Goal: Task Accomplishment & Management: Use online tool/utility

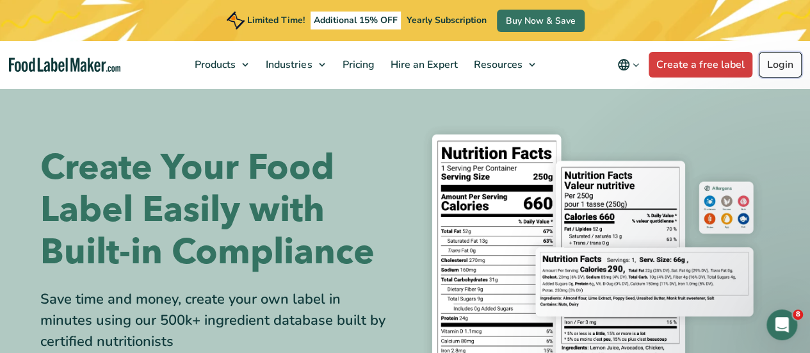
click at [566, 73] on link "Login" at bounding box center [779, 65] width 43 height 26
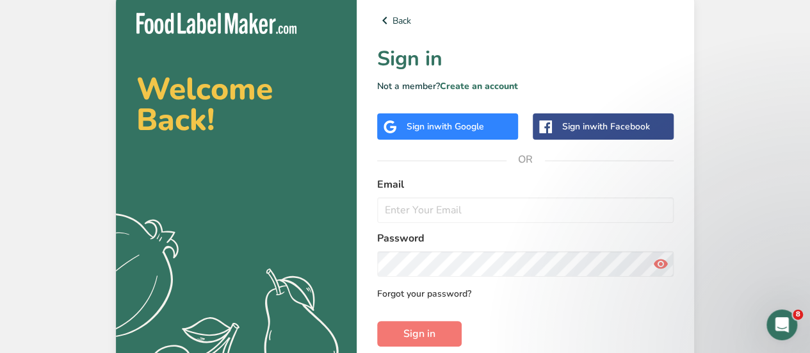
scroll to position [64, 0]
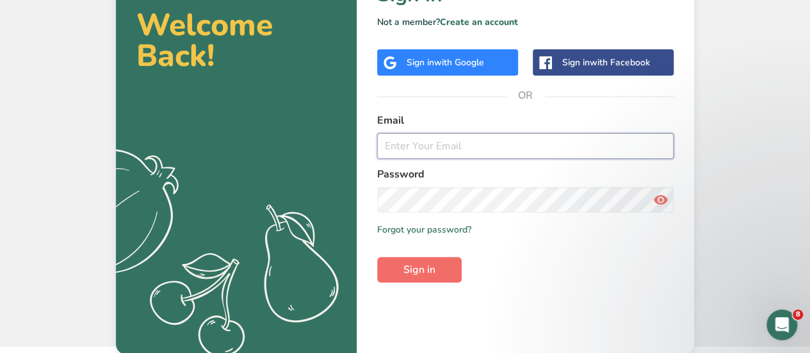
type input "[EMAIL_ADDRESS][DOMAIN_NAME]"
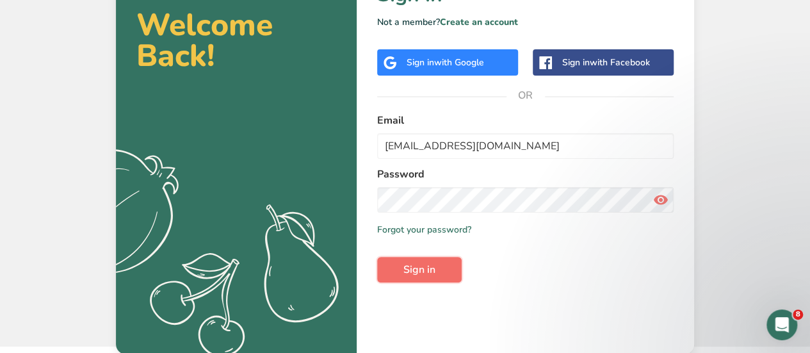
click at [431, 265] on span "Sign in" at bounding box center [419, 269] width 32 height 15
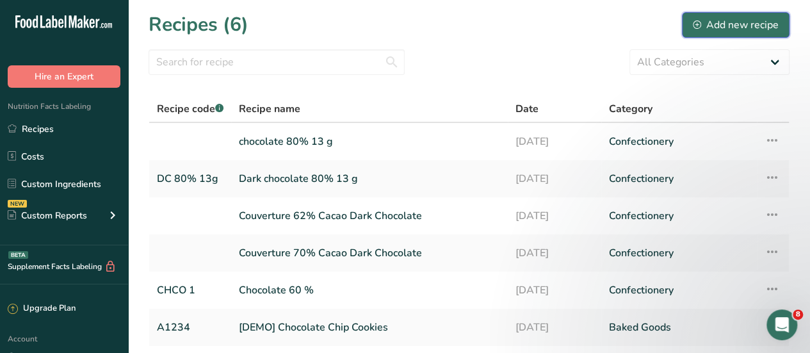
click at [728, 19] on div "Add new recipe" at bounding box center [736, 24] width 86 height 15
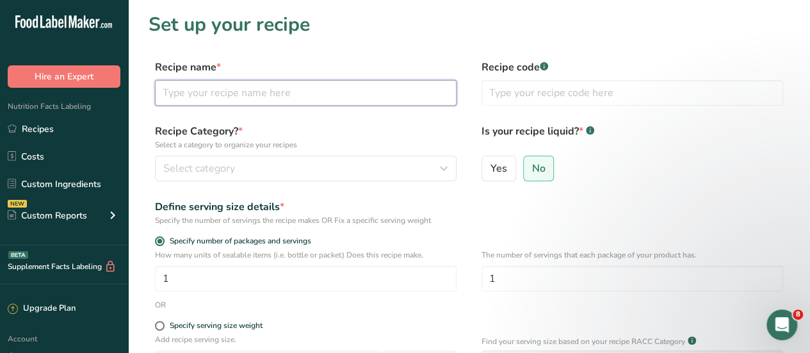
click at [216, 98] on input "text" at bounding box center [305, 93] width 301 height 26
type input "Chocolate 70 %"
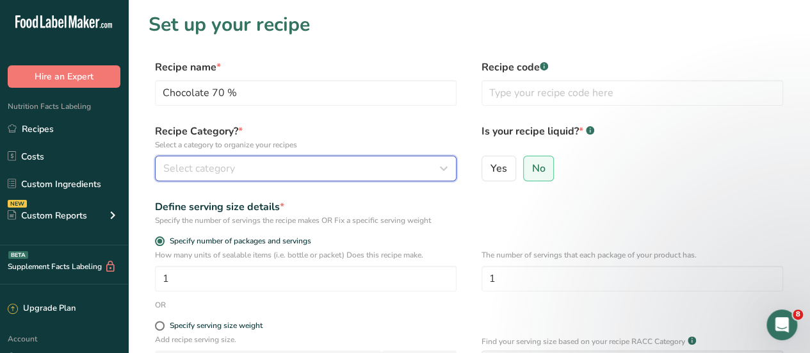
click at [250, 158] on button "Select category" at bounding box center [305, 169] width 301 height 26
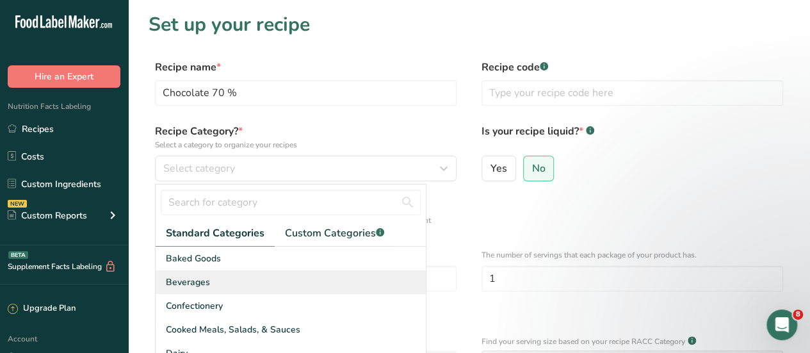
click at [210, 285] on div "Beverages" at bounding box center [291, 282] width 270 height 24
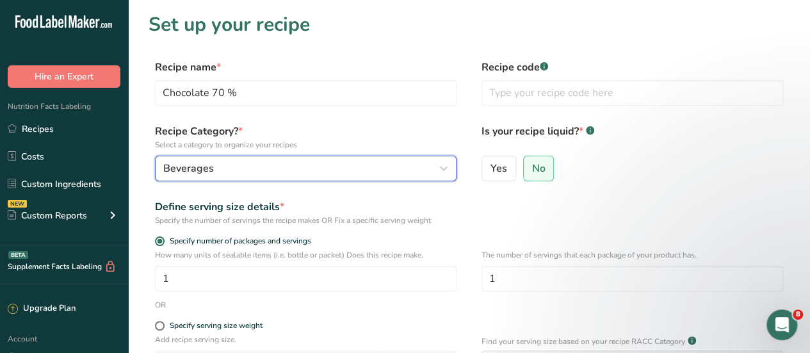
click at [284, 169] on div "Beverages" at bounding box center [301, 168] width 277 height 15
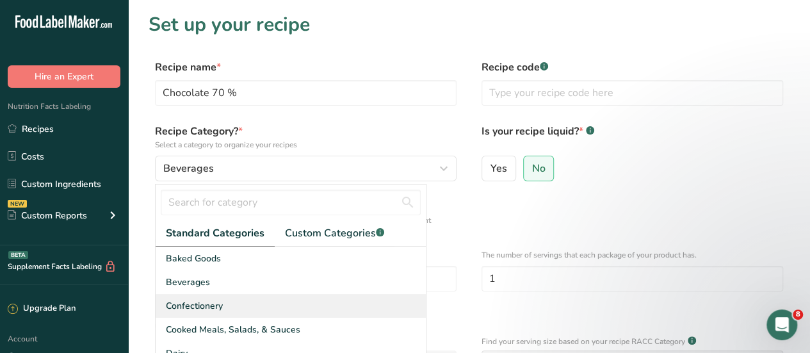
drag, startPoint x: 214, startPoint y: 303, endPoint x: 238, endPoint y: 296, distance: 25.1
click at [216, 303] on span "Confectionery" at bounding box center [194, 305] width 57 height 13
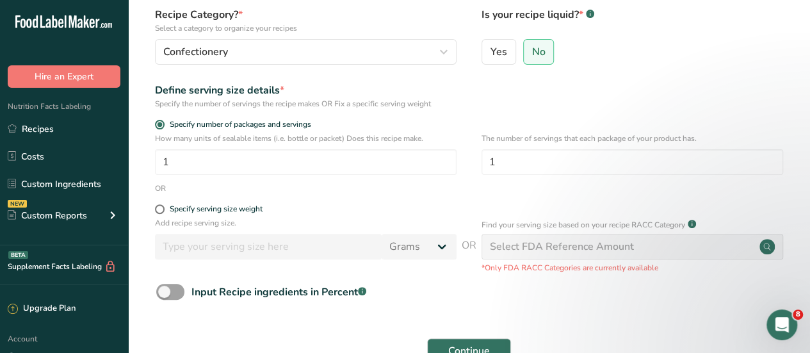
scroll to position [128, 0]
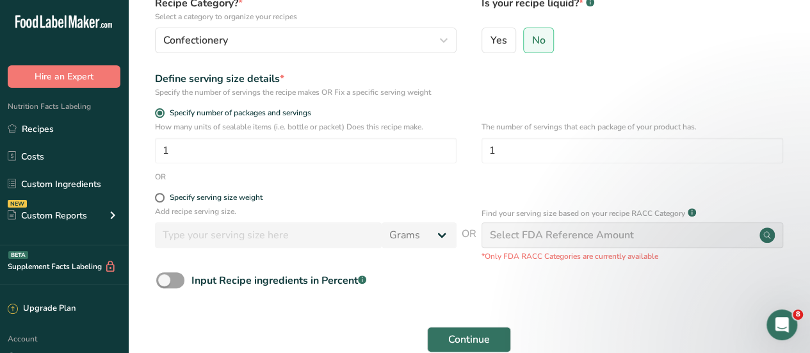
drag, startPoint x: 160, startPoint y: 195, endPoint x: 221, endPoint y: 228, distance: 69.9
click at [160, 196] on span at bounding box center [160, 198] width 10 height 10
click at [160, 196] on input "Specify serving size weight" at bounding box center [159, 197] width 8 height 8
radio input "true"
radio input "false"
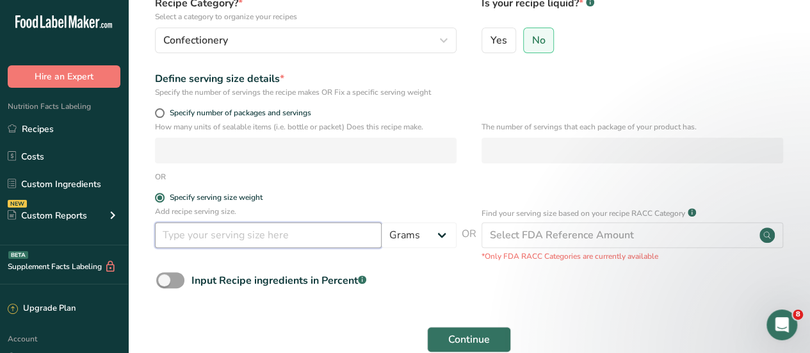
click at [310, 236] on input "number" at bounding box center [268, 235] width 227 height 26
type input "70"
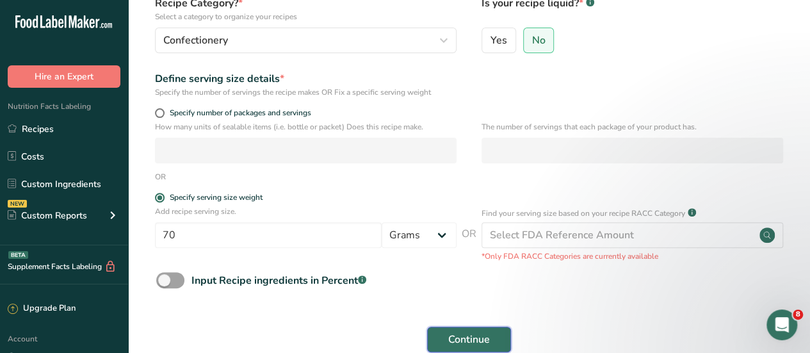
click at [462, 334] on span "Continue" at bounding box center [469, 339] width 42 height 15
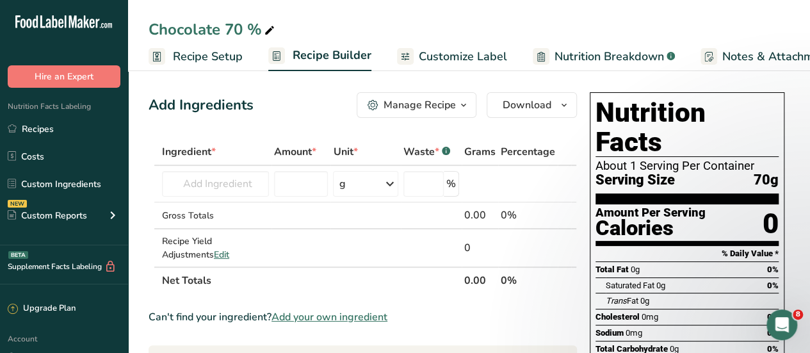
click at [463, 58] on span "Customize Label" at bounding box center [463, 56] width 88 height 17
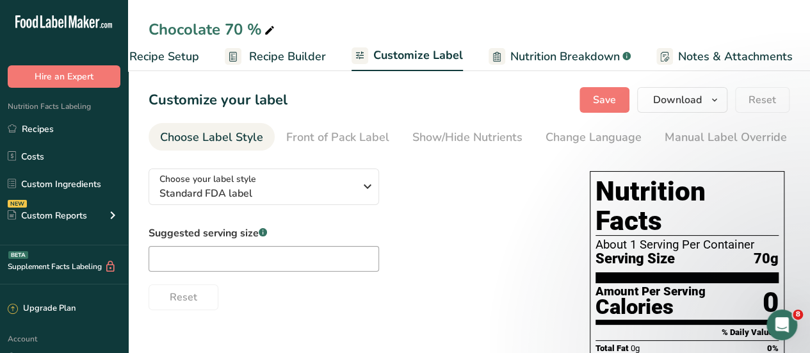
scroll to position [0, 175]
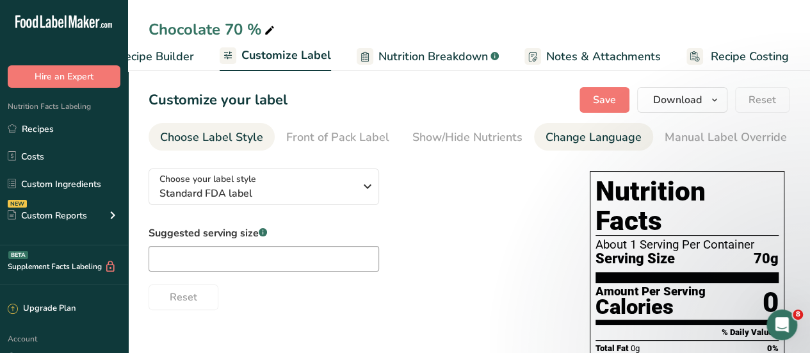
click at [572, 140] on div "Change Language" at bounding box center [593, 137] width 96 height 17
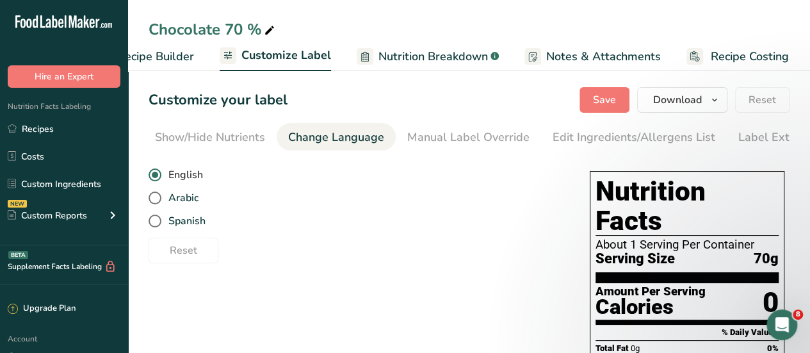
scroll to position [0, 289]
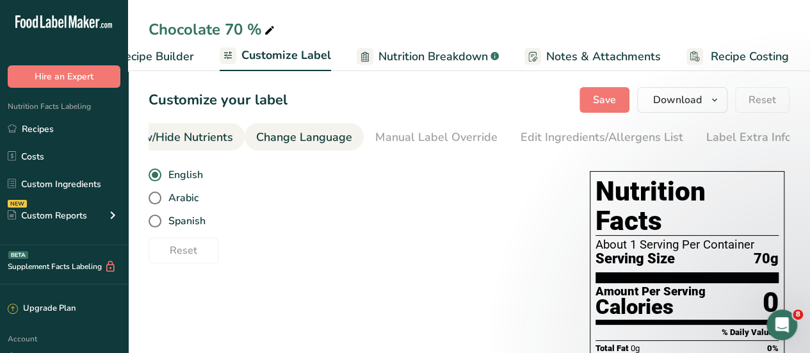
click at [209, 140] on div "Show/Hide Nutrients" at bounding box center [178, 137] width 110 height 17
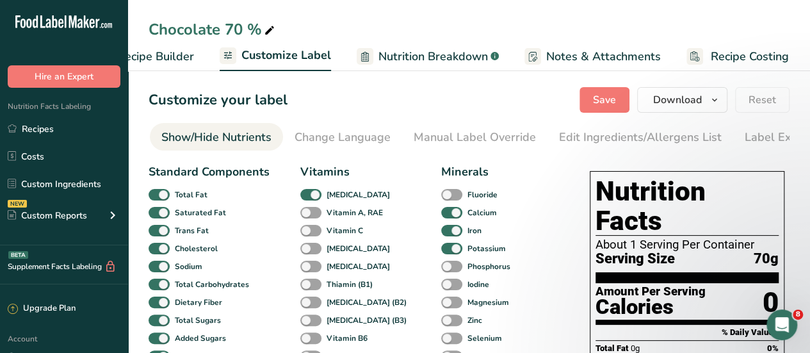
scroll to position [0, 248]
click at [196, 139] on div "Show/Hide Nutrients" at bounding box center [219, 137] width 110 height 17
click at [468, 62] on span "Nutrition Breakdown" at bounding box center [432, 56] width 109 height 17
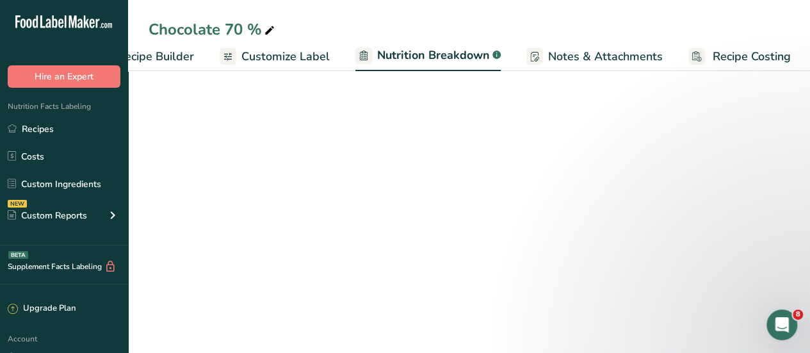
scroll to position [0, 176]
select select "Calories"
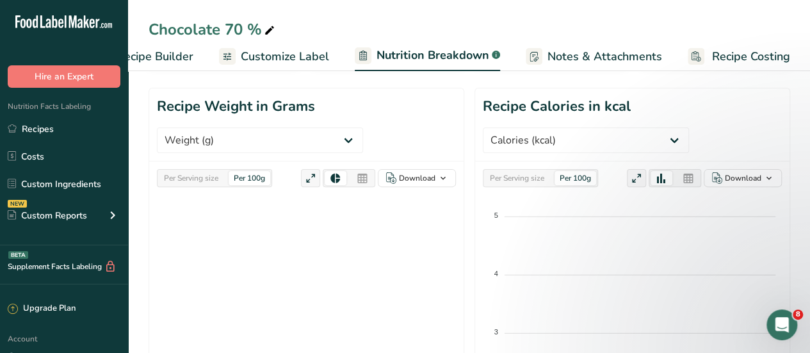
scroll to position [0, 0]
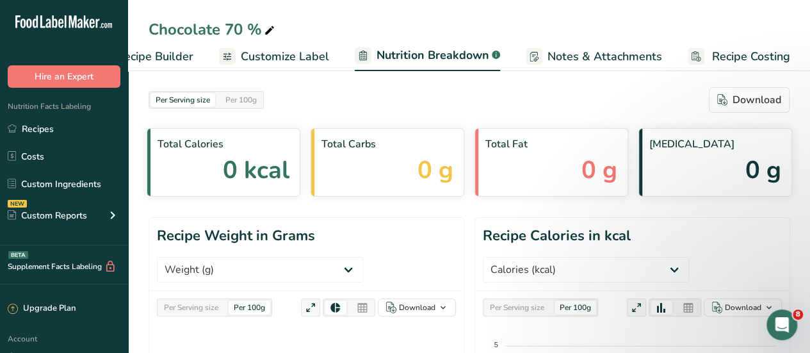
click at [558, 52] on span "Notes & Attachments" at bounding box center [604, 56] width 115 height 17
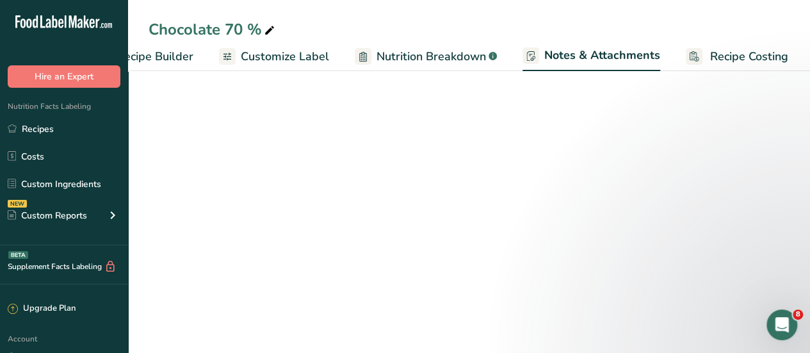
scroll to position [0, 175]
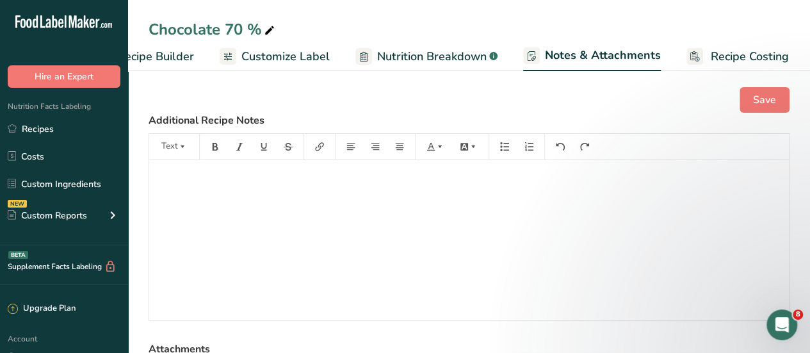
drag, startPoint x: 271, startPoint y: 53, endPoint x: 176, endPoint y: 63, distance: 95.3
click at [271, 54] on span "Customize Label" at bounding box center [285, 56] width 88 height 17
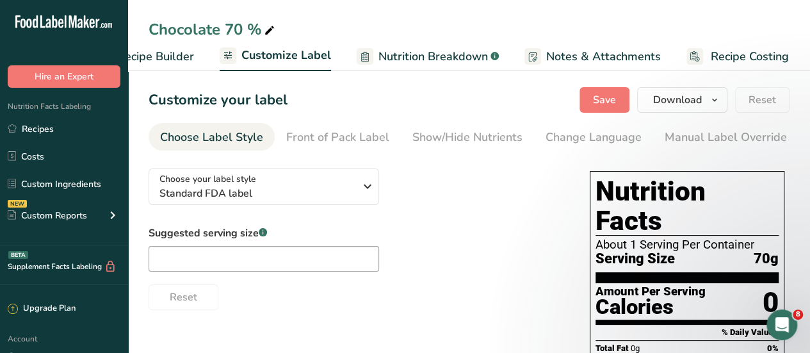
click at [168, 56] on span "Recipe Builder" at bounding box center [155, 56] width 77 height 17
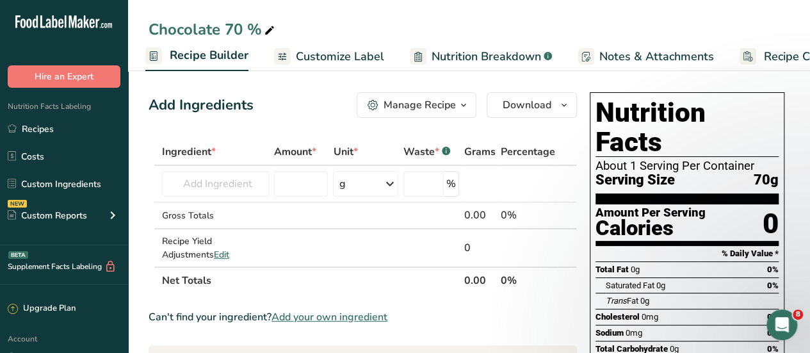
click at [342, 61] on span "Customize Label" at bounding box center [340, 56] width 88 height 17
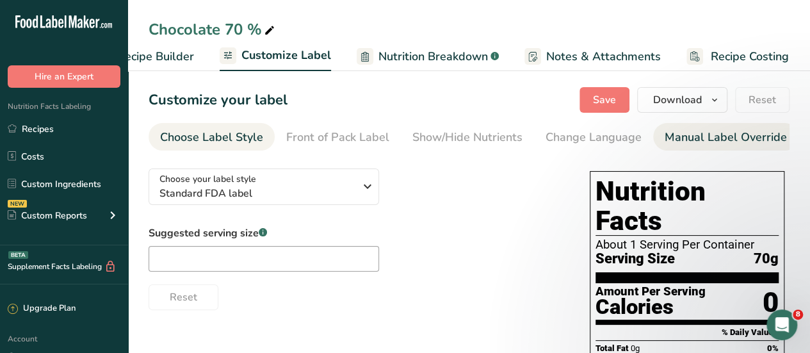
click at [664, 140] on div "Manual Label Override" at bounding box center [725, 137] width 122 height 17
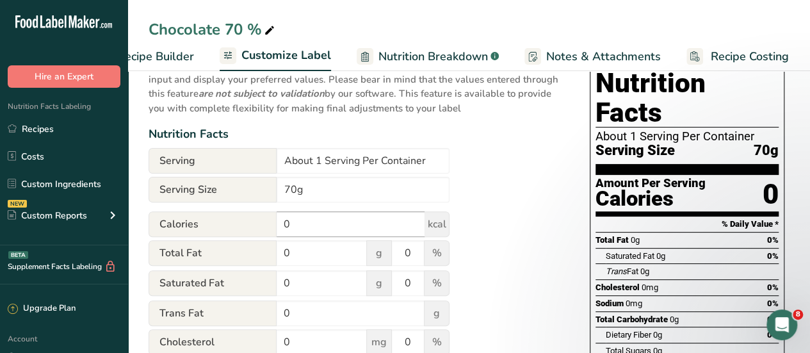
scroll to position [128, 0]
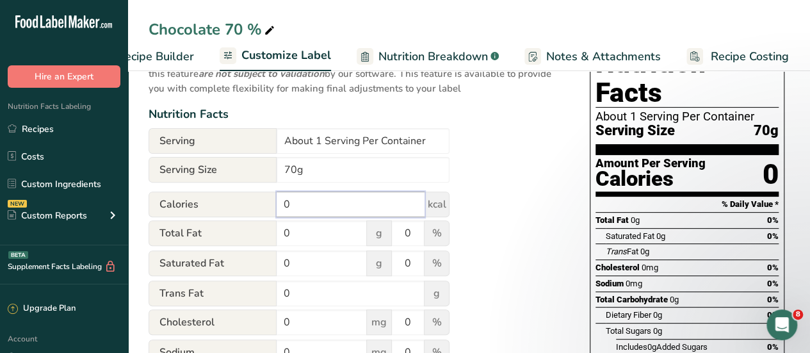
click at [315, 207] on input "0" at bounding box center [350, 204] width 148 height 26
type input "5"
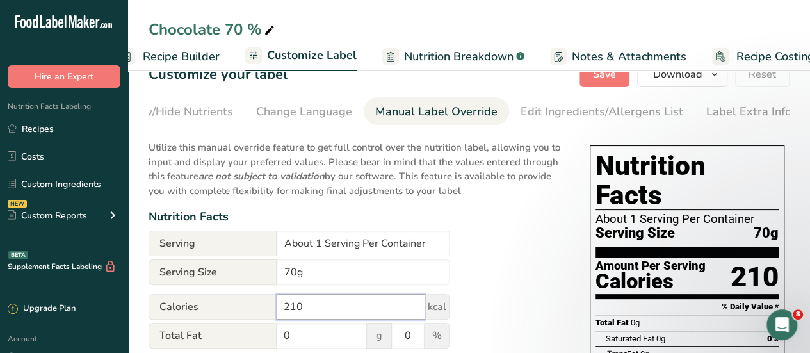
scroll to position [0, 0]
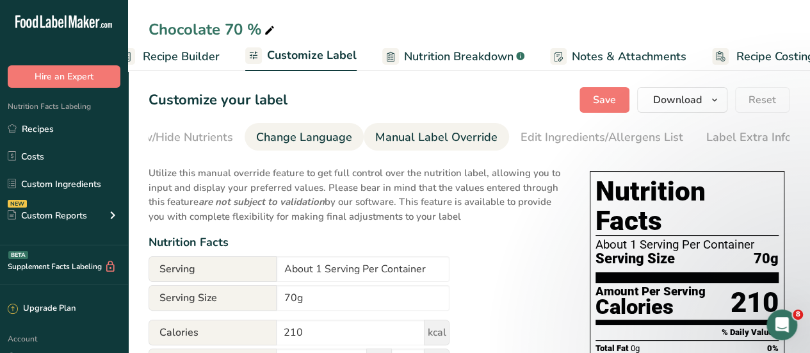
click at [273, 140] on div "Change Language" at bounding box center [304, 137] width 96 height 17
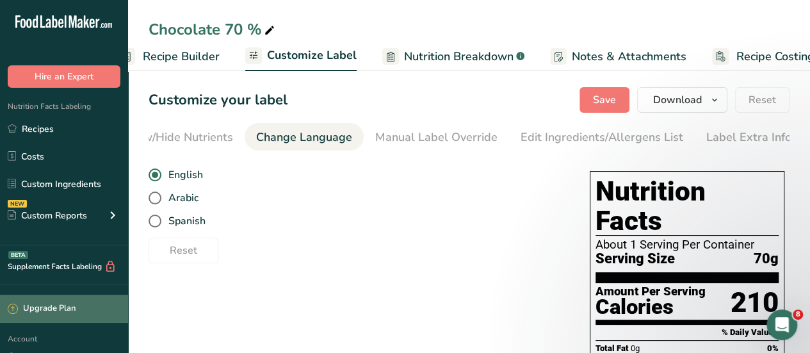
scroll to position [64, 0]
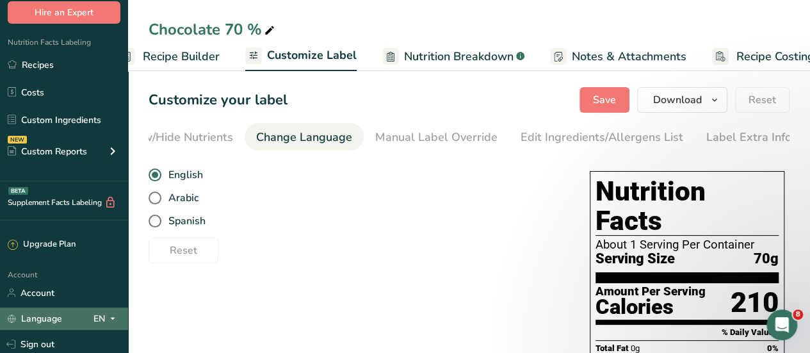
click at [105, 319] on span at bounding box center [112, 317] width 15 height 15
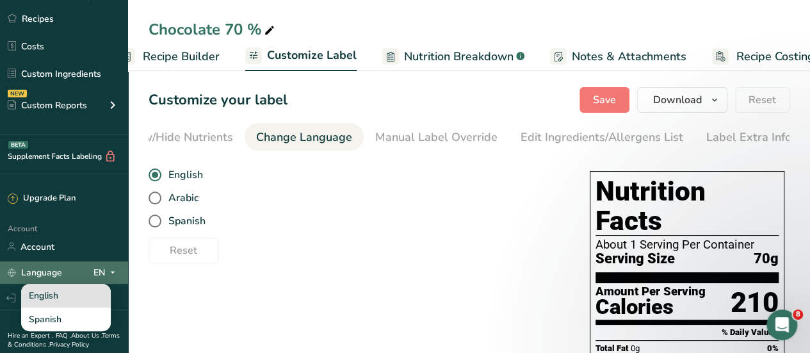
scroll to position [128, 0]
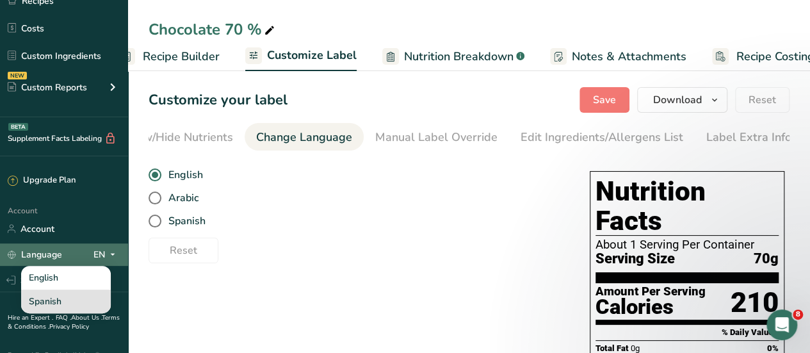
click at [61, 305] on div "Spanish" at bounding box center [66, 301] width 90 height 24
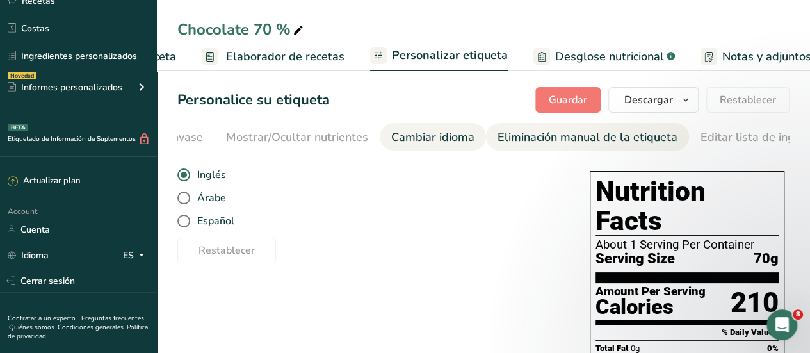
click at [513, 138] on div "Eliminación manual de la etiqueta" at bounding box center [587, 137] width 180 height 17
type input "0"
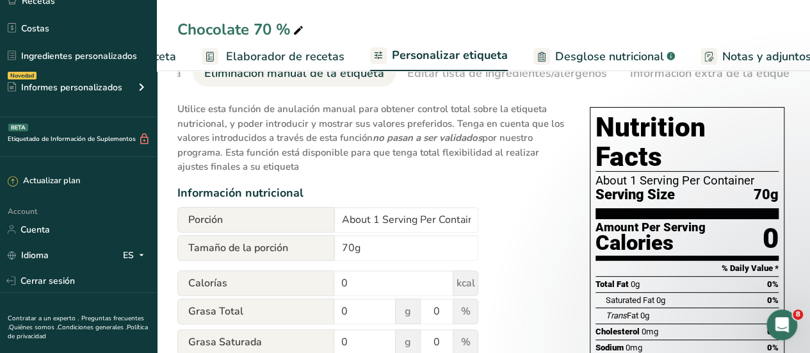
scroll to position [0, 0]
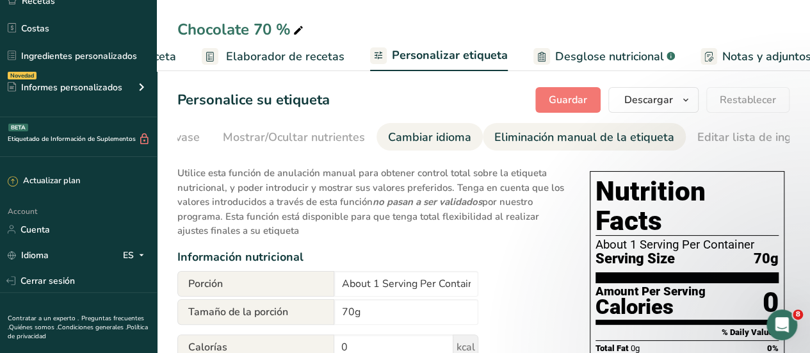
click at [396, 134] on div "Cambiar idioma" at bounding box center [429, 137] width 83 height 17
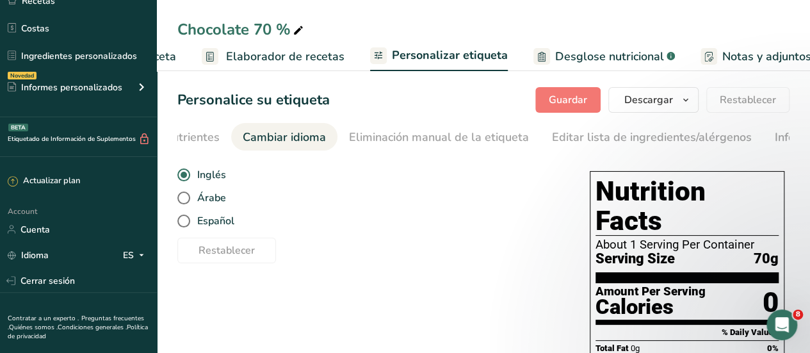
scroll to position [0, 481]
click at [186, 200] on span at bounding box center [183, 197] width 13 height 13
click at [186, 200] on input "Árabe" at bounding box center [181, 198] width 8 height 8
radio input "true"
radio input "false"
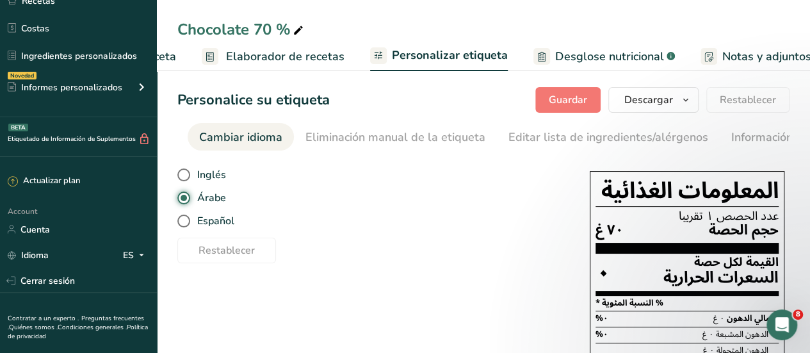
scroll to position [64, 0]
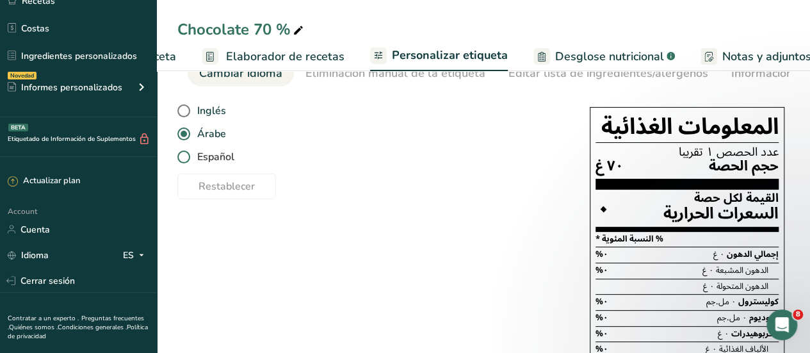
click at [191, 157] on label "Español" at bounding box center [370, 156] width 387 height 13
click at [186, 157] on input "Español" at bounding box center [181, 157] width 8 height 8
radio input "true"
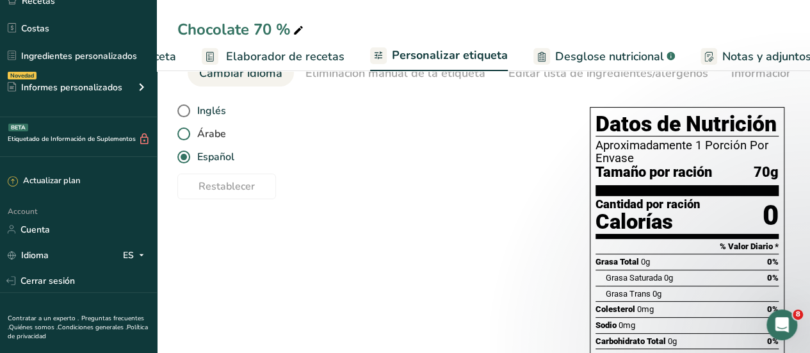
click at [186, 139] on span at bounding box center [183, 133] width 13 height 13
click at [186, 138] on input "Árabe" at bounding box center [181, 134] width 8 height 8
radio input "true"
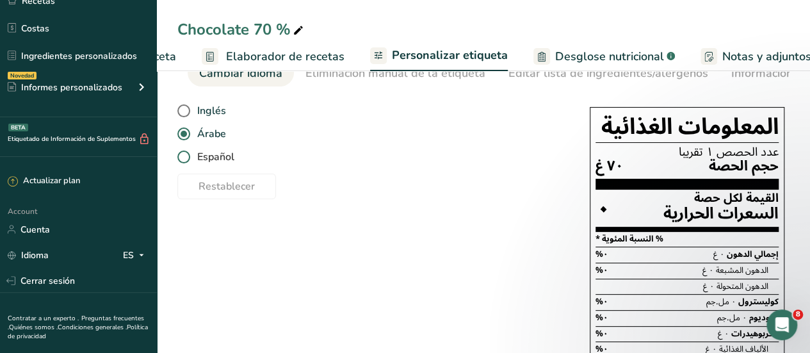
click at [187, 159] on span at bounding box center [183, 156] width 13 height 13
click at [186, 159] on input "Español" at bounding box center [181, 157] width 8 height 8
radio input "true"
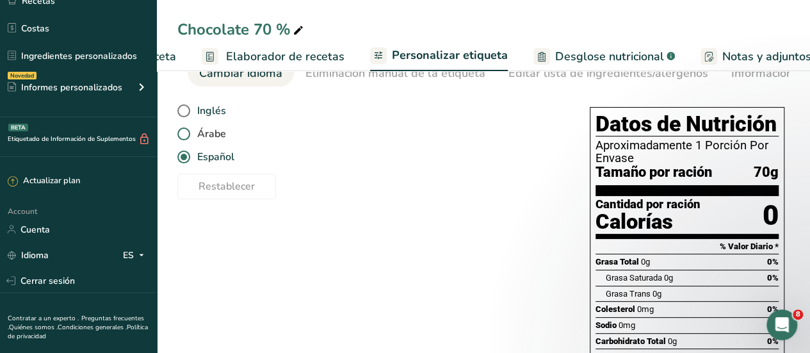
click at [180, 138] on span at bounding box center [183, 133] width 13 height 13
click at [180, 138] on input "Árabe" at bounding box center [181, 134] width 8 height 8
radio input "true"
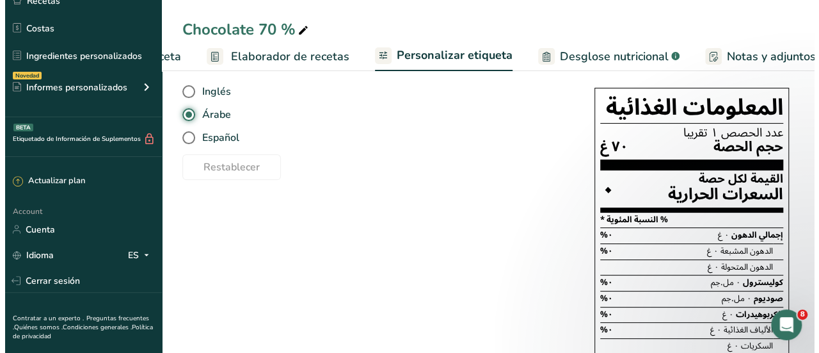
scroll to position [63, 0]
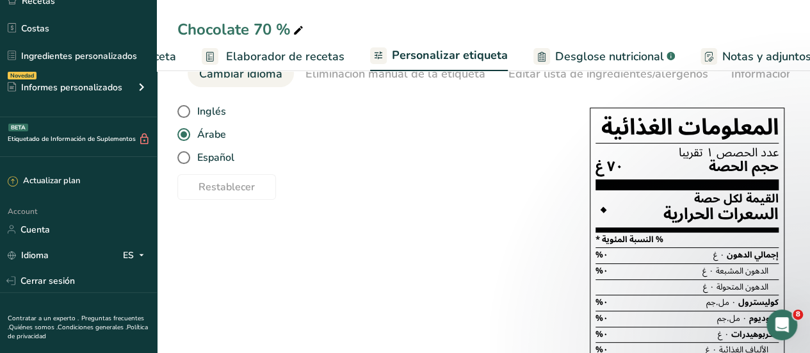
click at [298, 50] on span "Elaborador de recetas" at bounding box center [285, 56] width 118 height 17
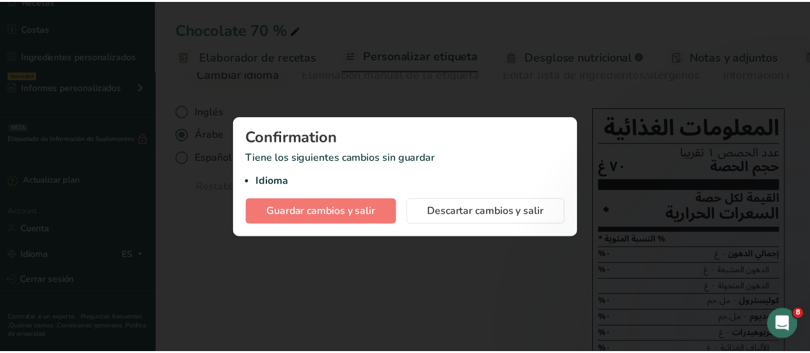
scroll to position [0, 178]
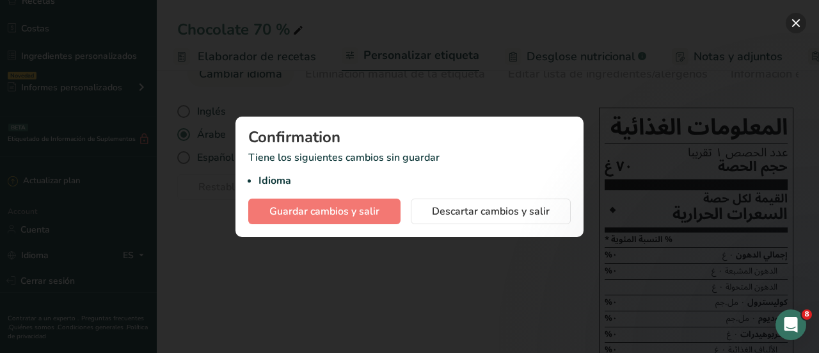
click at [797, 20] on button "button" at bounding box center [796, 23] width 20 height 20
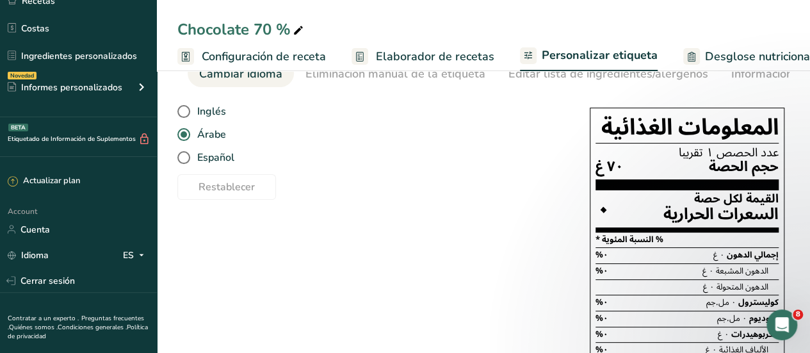
scroll to position [0, 0]
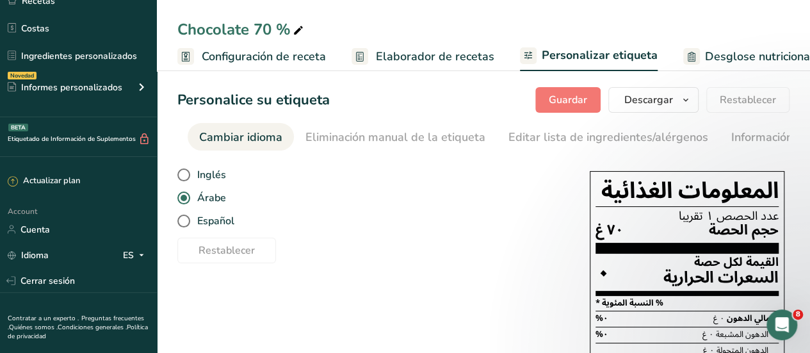
drag, startPoint x: 449, startPoint y: 149, endPoint x: 410, endPoint y: 154, distance: 40.0
click at [350, 154] on section "Personalice su etiqueta Guardar Descargar Elija qué mostrar en su etiqueta desc…" at bounding box center [483, 335] width 653 height 536
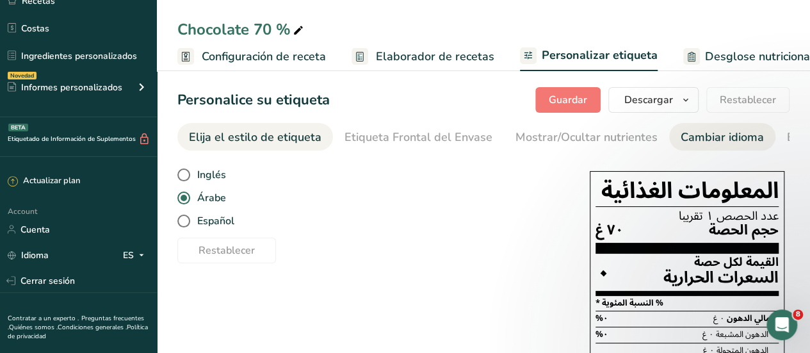
click at [209, 138] on div "Elija el estilo de etiqueta" at bounding box center [255, 137] width 132 height 17
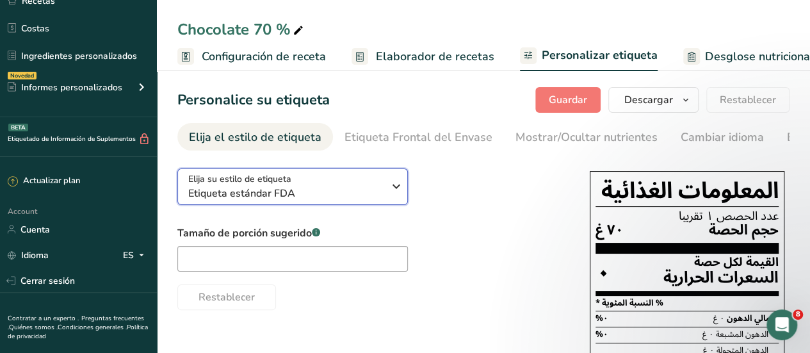
click at [397, 188] on icon "button" at bounding box center [395, 186] width 15 height 23
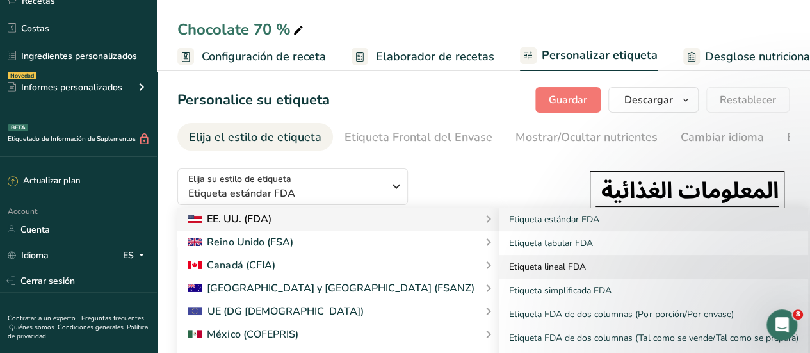
drag, startPoint x: 452, startPoint y: 264, endPoint x: 466, endPoint y: 266, distance: 14.2
click at [499, 265] on link "Etiqueta lineal FDA" at bounding box center [653, 267] width 309 height 24
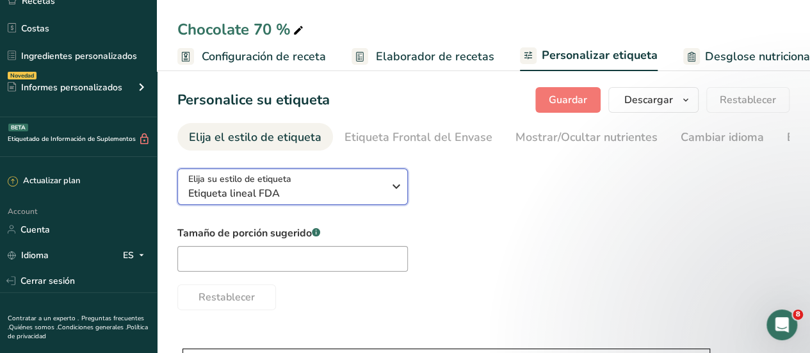
click at [395, 194] on icon "button" at bounding box center [395, 186] width 15 height 23
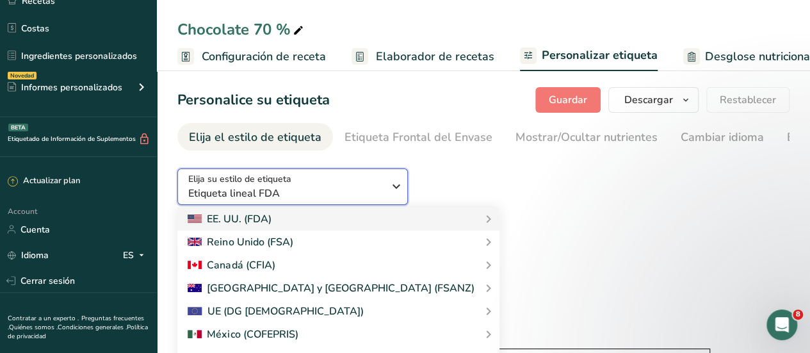
click at [401, 190] on icon "button" at bounding box center [395, 186] width 15 height 23
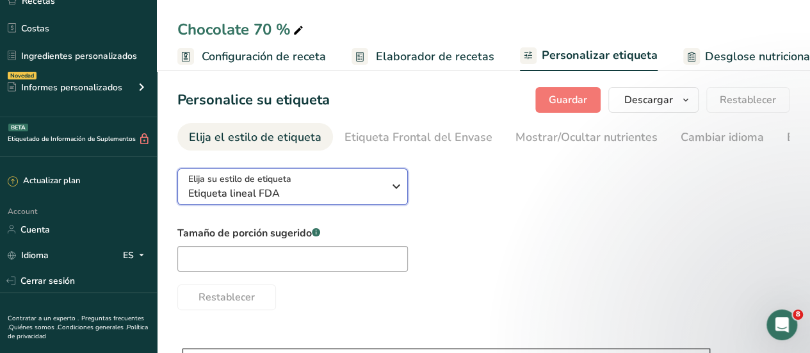
click at [401, 190] on icon "button" at bounding box center [395, 186] width 15 height 23
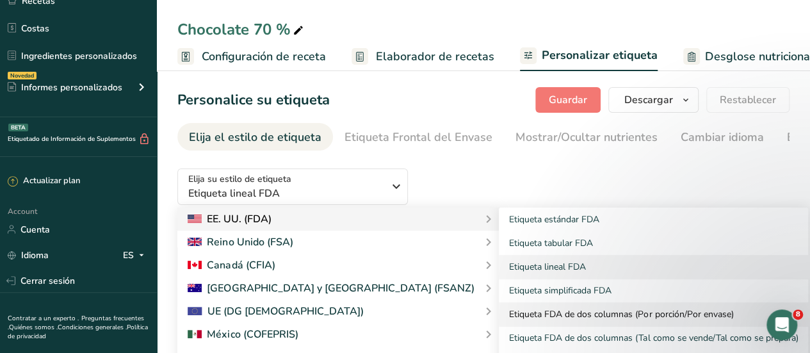
click at [519, 317] on link "Etiqueta FDA de dos columnas (Por porción/Por envase)" at bounding box center [653, 314] width 309 height 24
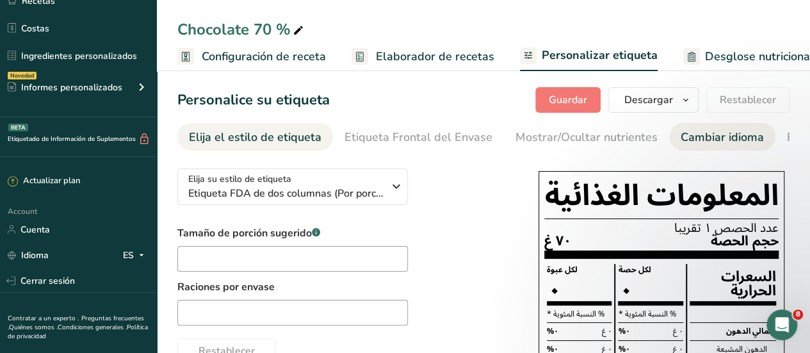
click at [693, 140] on div "Cambiar idioma" at bounding box center [721, 137] width 83 height 17
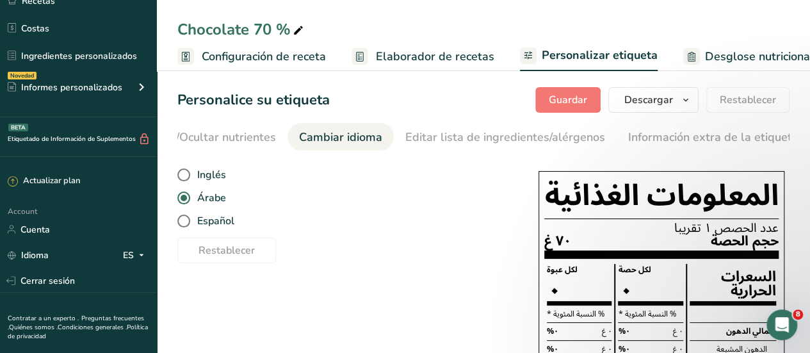
scroll to position [0, 383]
drag, startPoint x: 209, startPoint y: 223, endPoint x: 291, endPoint y: 234, distance: 82.6
click at [210, 223] on span "Español" at bounding box center [212, 220] width 44 height 13
click at [186, 223] on input "Español" at bounding box center [181, 221] width 8 height 8
radio input "true"
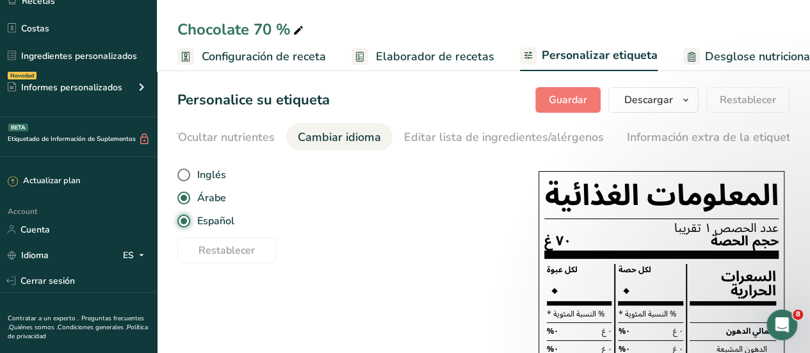
radio input "false"
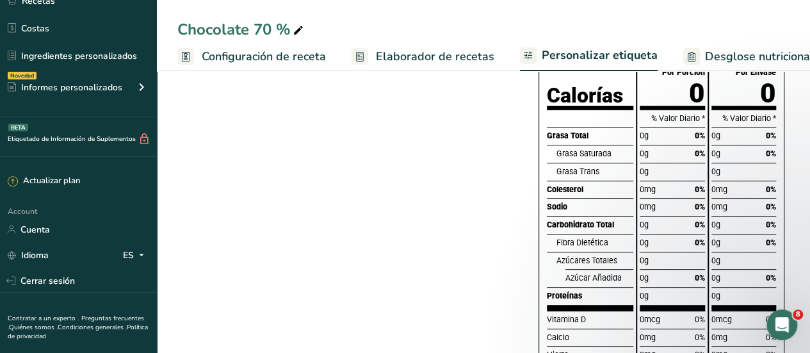
scroll to position [0, 0]
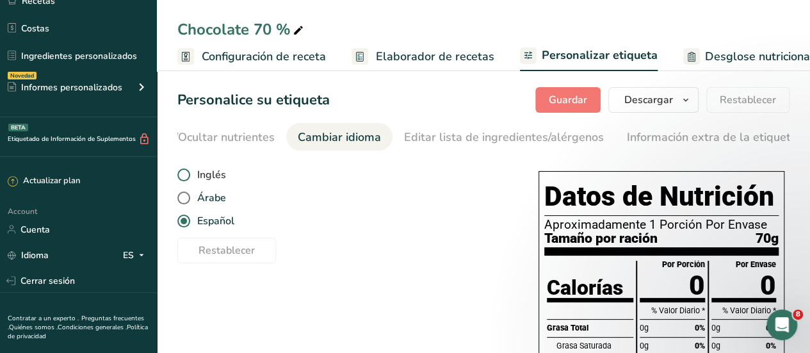
click at [185, 181] on span at bounding box center [183, 174] width 13 height 13
click at [185, 179] on input "Inglés" at bounding box center [181, 175] width 8 height 8
radio input "true"
radio input "false"
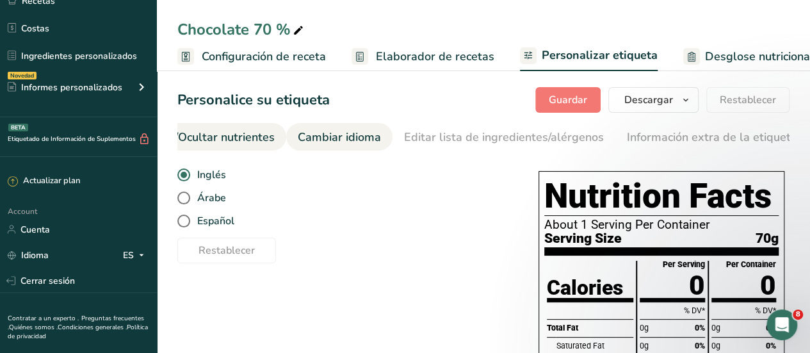
click at [236, 136] on div "Mostrar/Ocultar nutrientes" at bounding box center [203, 137] width 142 height 17
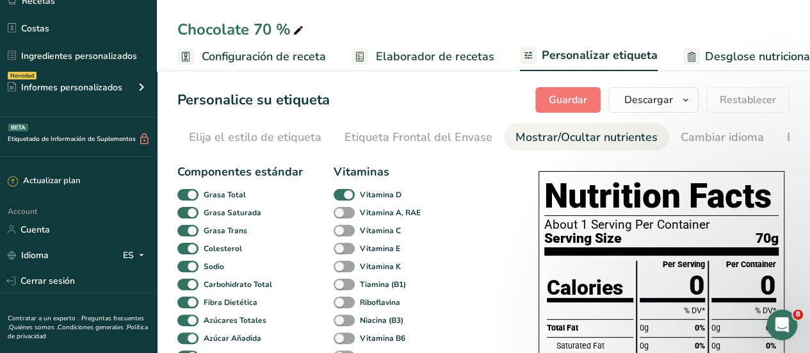
drag, startPoint x: 503, startPoint y: 154, endPoint x: 526, endPoint y: 153, distance: 23.0
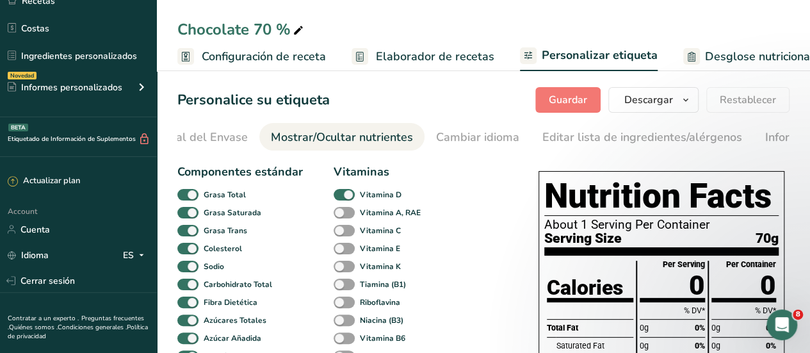
scroll to position [0, 253]
drag, startPoint x: 624, startPoint y: 154, endPoint x: 687, endPoint y: 154, distance: 63.4
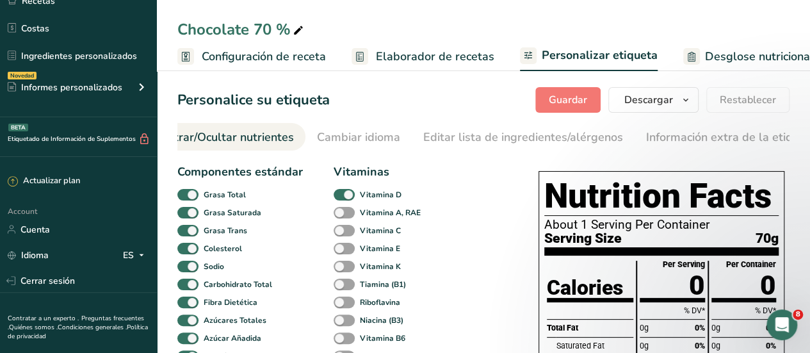
scroll to position [0, 383]
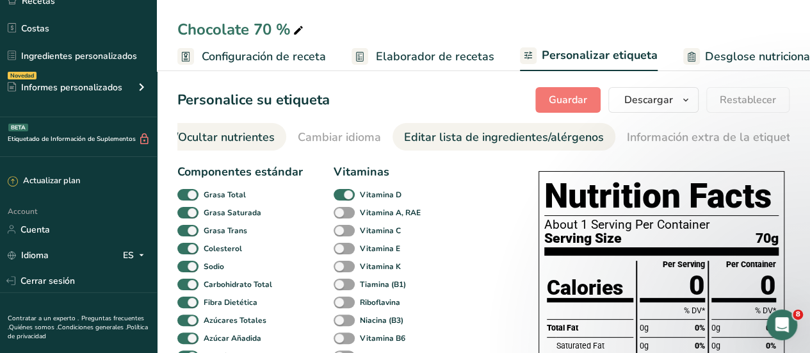
click at [428, 139] on div "Editar lista de ingredientes/alérgenos" at bounding box center [504, 137] width 200 height 17
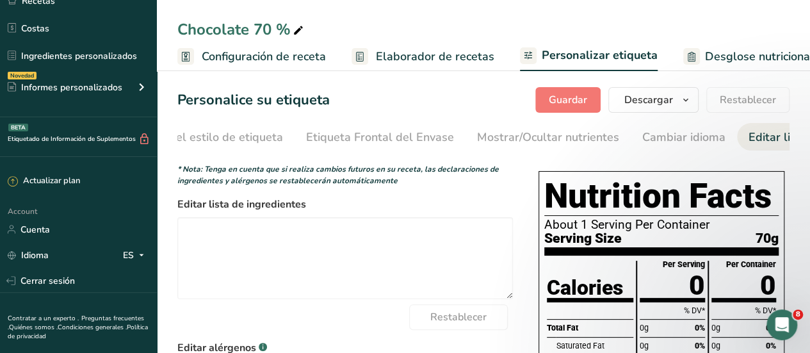
scroll to position [0, 0]
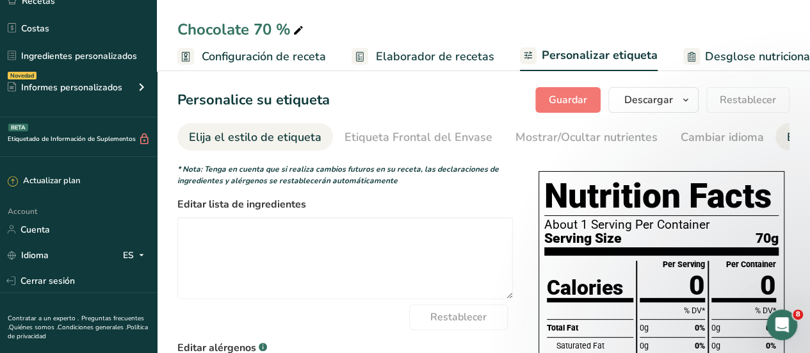
click at [228, 138] on div "Elija el estilo de etiqueta" at bounding box center [255, 137] width 132 height 17
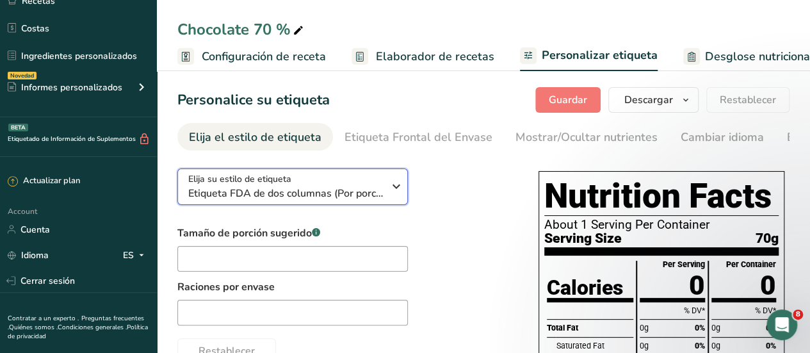
click at [268, 189] on span "Etiqueta FDA de dos columnas (Por porción/Por envase)" at bounding box center [285, 193] width 195 height 15
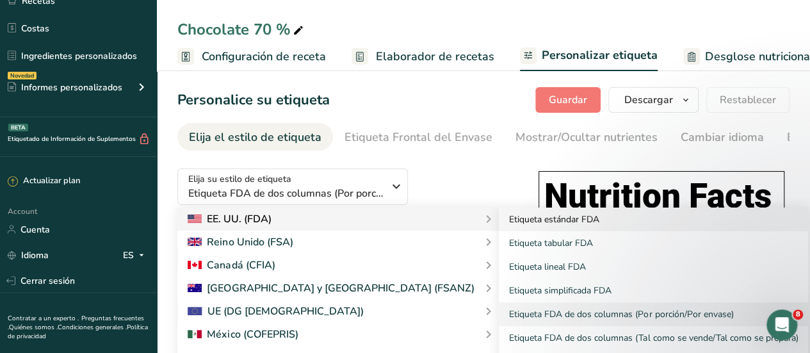
click at [499, 225] on link "Etiqueta estándar FDA" at bounding box center [653, 219] width 309 height 24
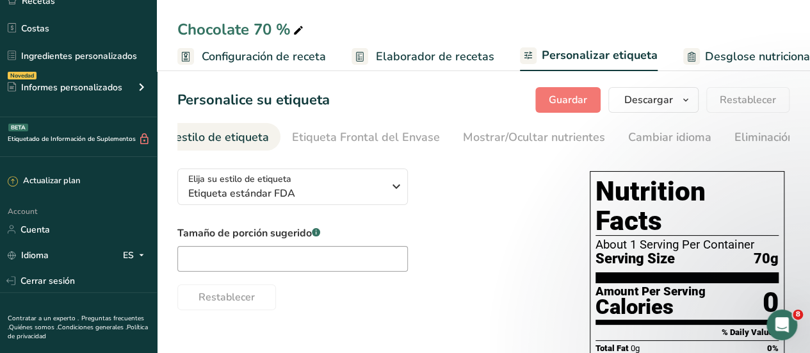
scroll to position [0, 54]
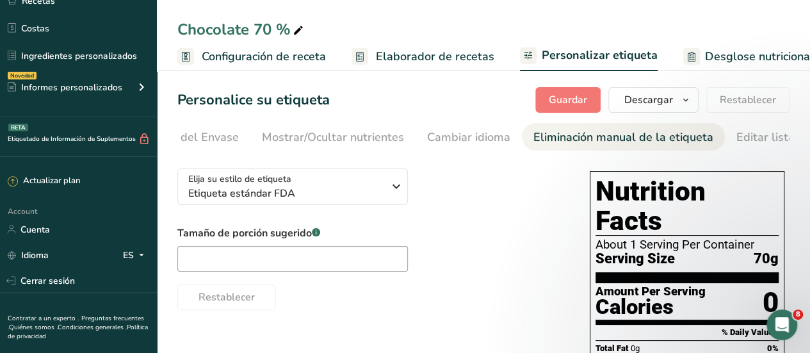
click at [574, 136] on div "Eliminación manual de la etiqueta" at bounding box center [623, 137] width 180 height 17
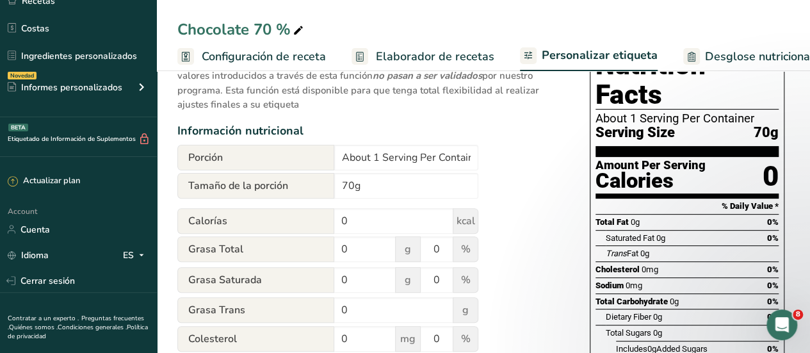
scroll to position [128, 0]
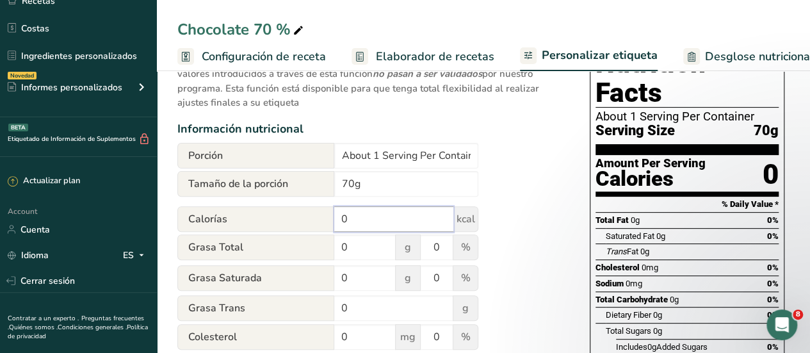
click at [365, 225] on input "0" at bounding box center [393, 219] width 119 height 26
type input "210"
click at [354, 253] on input "0" at bounding box center [364, 247] width 61 height 26
type input "15"
click at [447, 250] on input "0" at bounding box center [436, 247] width 32 height 26
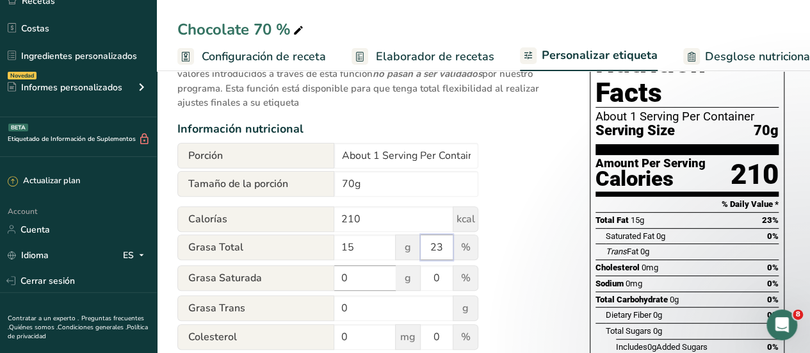
type input "23"
click at [372, 284] on input "0" at bounding box center [364, 278] width 61 height 26
click at [349, 279] on input "09" at bounding box center [364, 278] width 61 height 26
type input "9"
click at [443, 282] on input "0" at bounding box center [436, 278] width 32 height 26
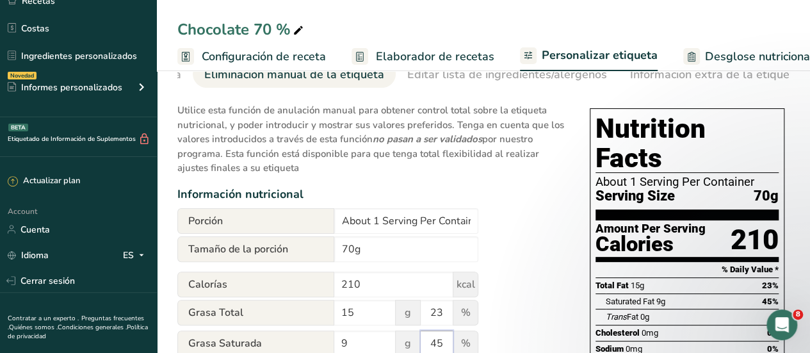
scroll to position [36, 0]
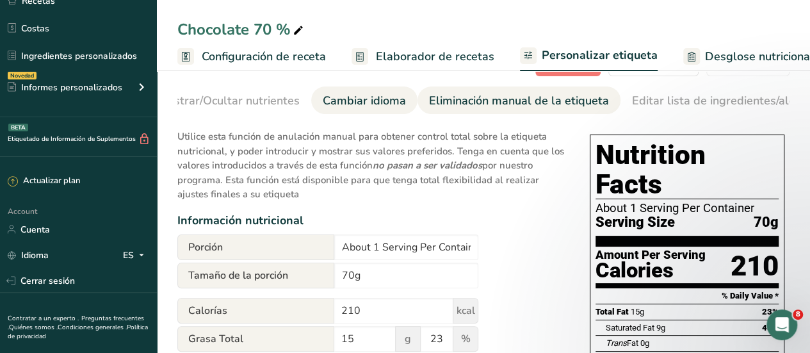
type input "45"
drag, startPoint x: 375, startPoint y: 101, endPoint x: 361, endPoint y: 109, distance: 16.0
click at [373, 103] on div "Cambiar idioma" at bounding box center [364, 100] width 83 height 17
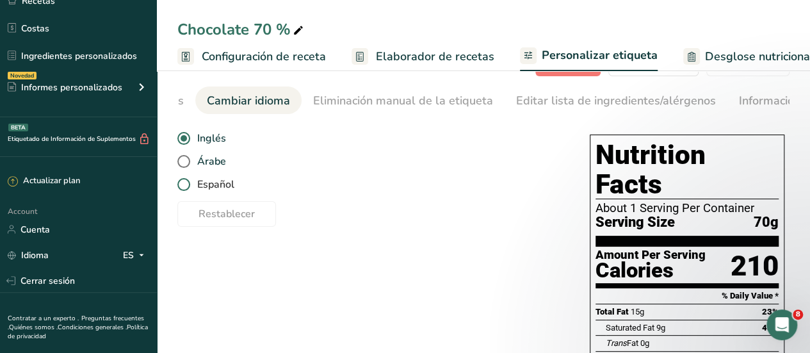
scroll to position [0, 481]
drag, startPoint x: 186, startPoint y: 166, endPoint x: 204, endPoint y: 171, distance: 18.6
click at [187, 166] on span at bounding box center [183, 161] width 13 height 13
click at [186, 166] on input "Árabe" at bounding box center [181, 161] width 8 height 8
radio input "true"
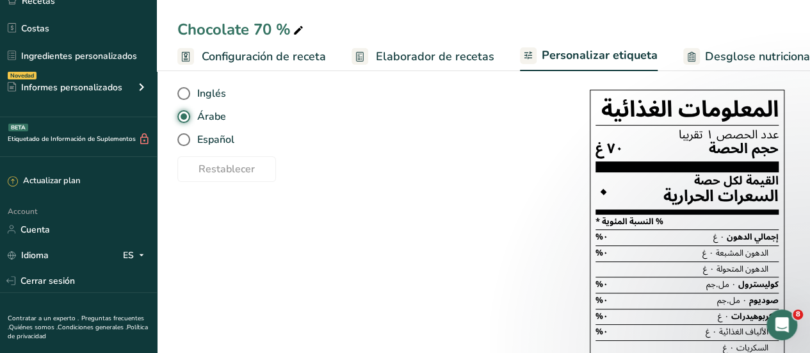
scroll to position [63, 0]
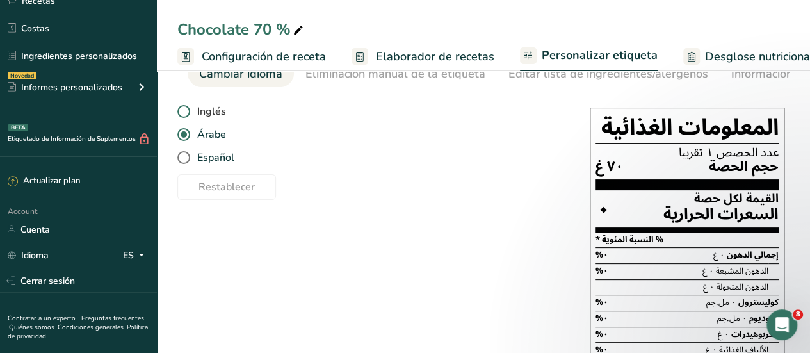
click at [184, 114] on span at bounding box center [183, 111] width 13 height 13
click at [184, 114] on input "Inglés" at bounding box center [181, 112] width 8 height 8
radio input "true"
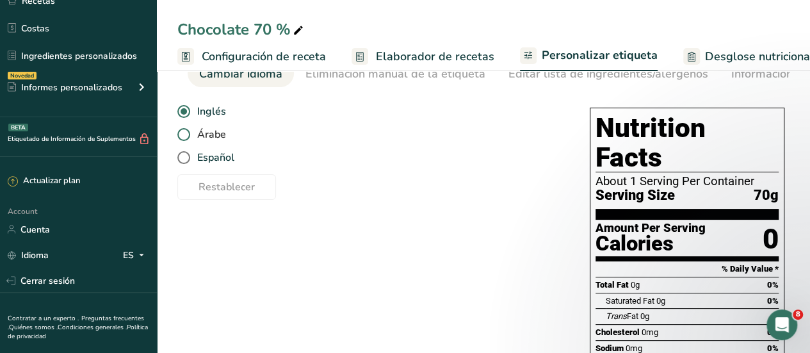
click at [186, 138] on span at bounding box center [183, 134] width 13 height 13
click at [186, 138] on input "Árabe" at bounding box center [181, 135] width 8 height 8
radio input "true"
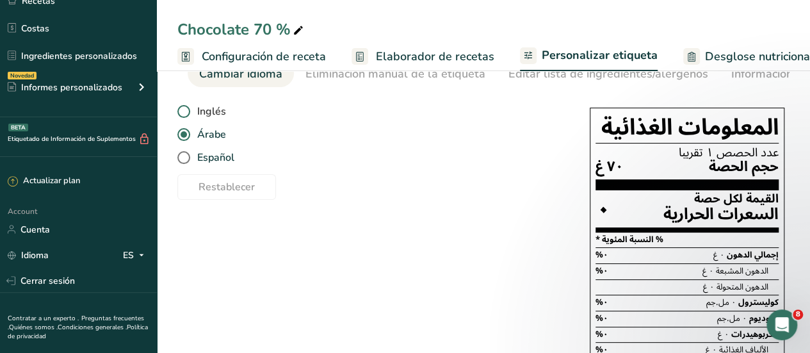
click at [185, 111] on span at bounding box center [183, 111] width 13 height 13
click at [185, 111] on input "Inglés" at bounding box center [181, 112] width 8 height 8
radio input "true"
radio input "false"
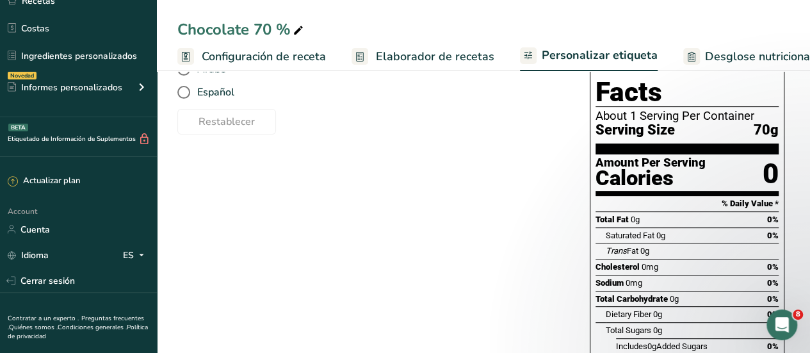
scroll to position [0, 0]
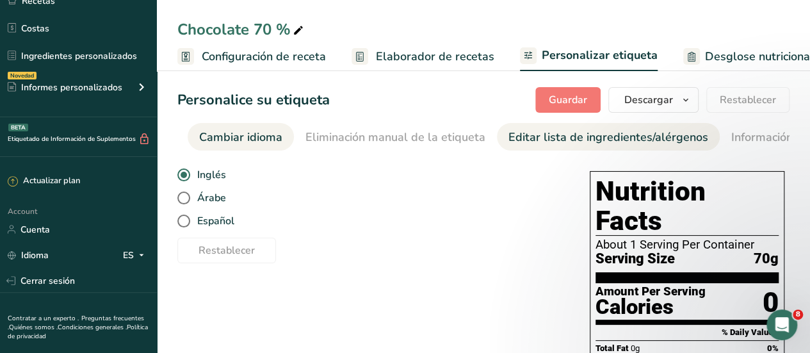
click at [542, 141] on div "Editar lista de ingredientes/alérgenos" at bounding box center [608, 137] width 200 height 17
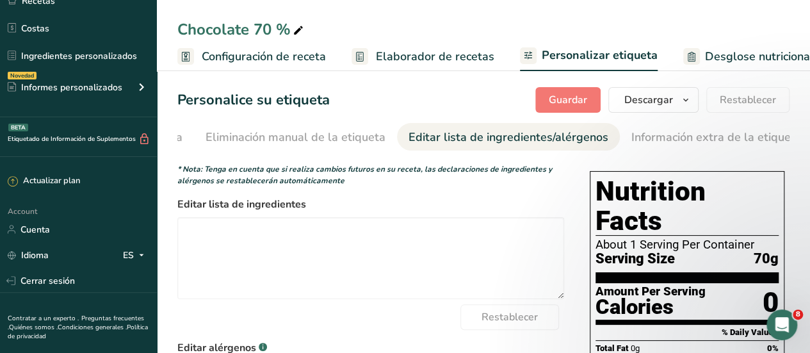
scroll to position [0, 582]
drag, startPoint x: 626, startPoint y: 138, endPoint x: 492, endPoint y: 146, distance: 134.7
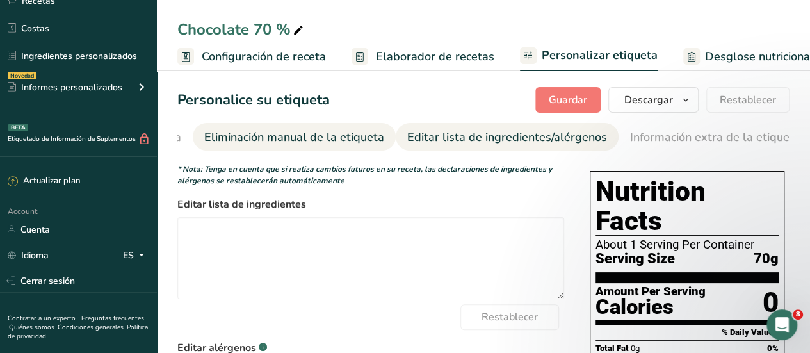
click at [365, 135] on div "Eliminación manual de la etiqueta" at bounding box center [294, 137] width 180 height 17
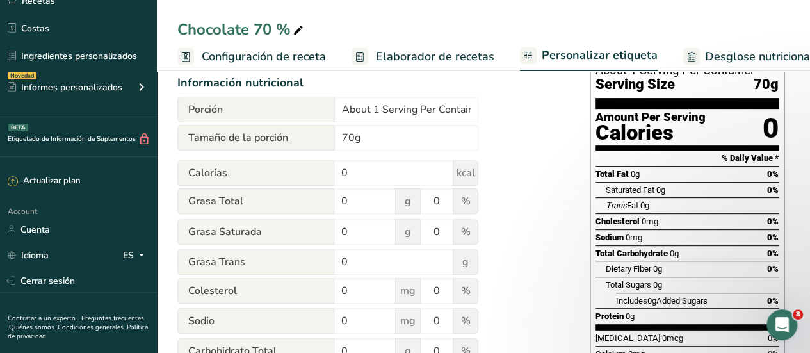
scroll to position [192, 0]
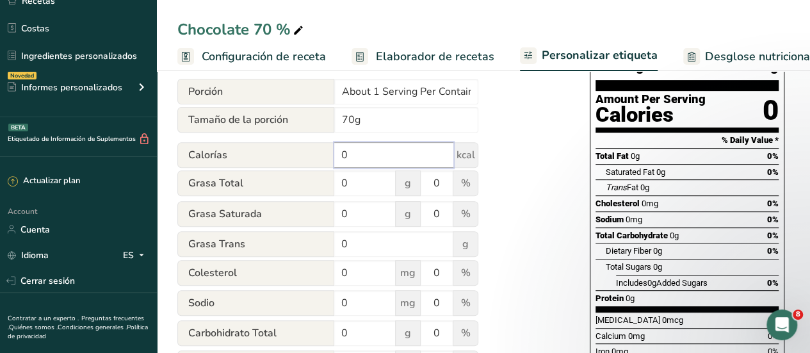
click at [366, 159] on input "0" at bounding box center [393, 155] width 119 height 26
type input "210"
click at [356, 186] on input "0" at bounding box center [364, 183] width 61 height 26
type input "15"
click at [440, 184] on input "0" at bounding box center [436, 183] width 32 height 26
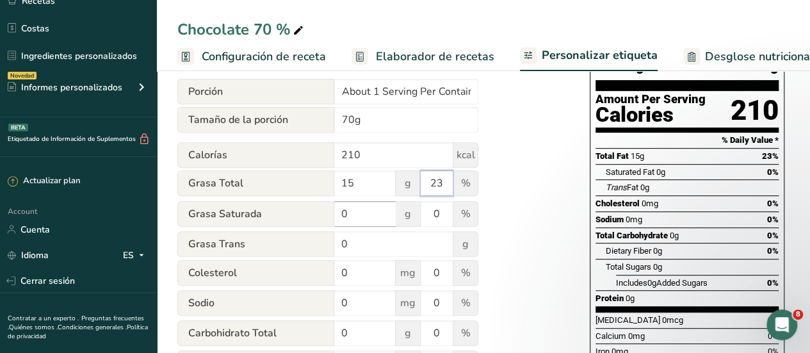
type input "23"
click at [364, 223] on input "0" at bounding box center [364, 214] width 61 height 26
type input "9"
click at [443, 212] on input "0" at bounding box center [436, 214] width 32 height 26
type input "45"
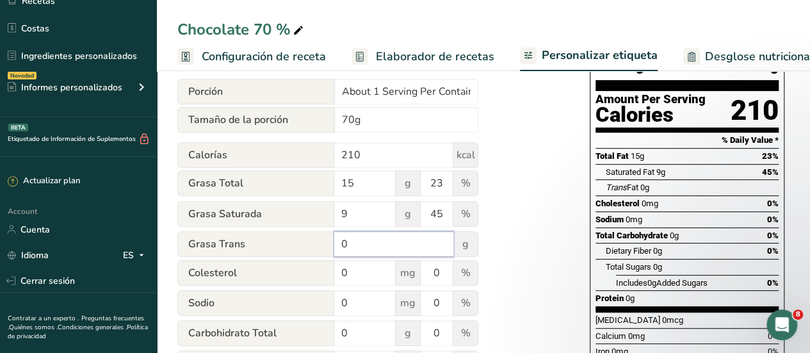
click at [360, 250] on input "0" at bounding box center [393, 244] width 119 height 26
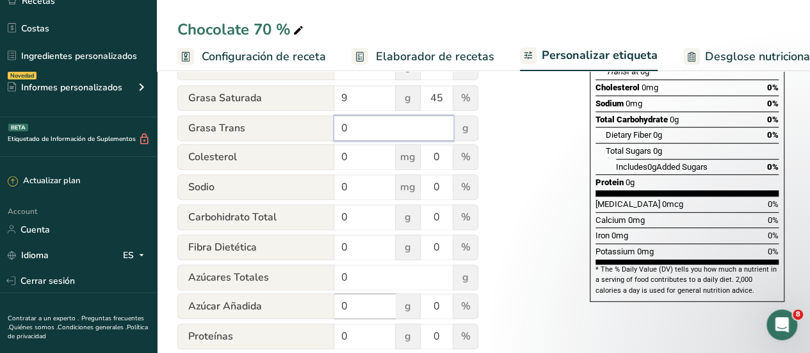
scroll to position [320, 0]
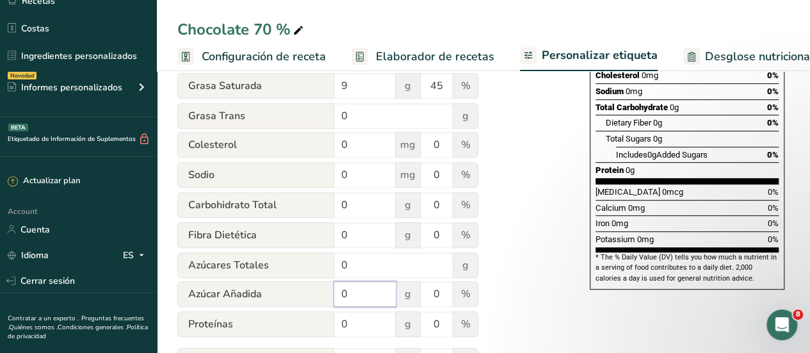
click at [369, 298] on input "0" at bounding box center [364, 294] width 61 height 26
type input "15"
click at [417, 278] on input "0" at bounding box center [393, 265] width 119 height 26
click at [447, 296] on input "0" at bounding box center [436, 294] width 32 height 26
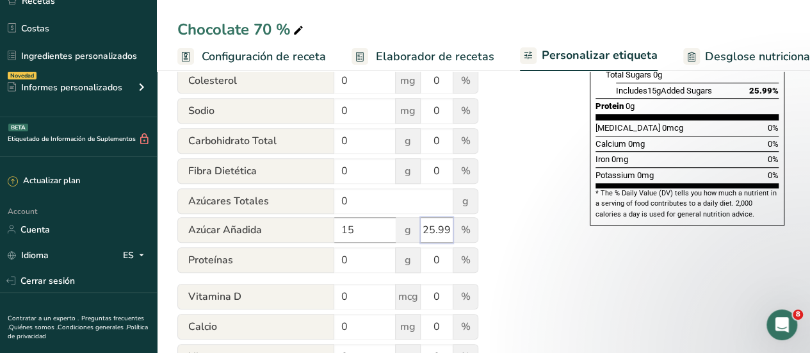
type input "25.99"
click at [362, 233] on input "15" at bounding box center [364, 230] width 61 height 26
type input "13"
click at [355, 203] on input "0" at bounding box center [393, 201] width 119 height 26
type input "15"
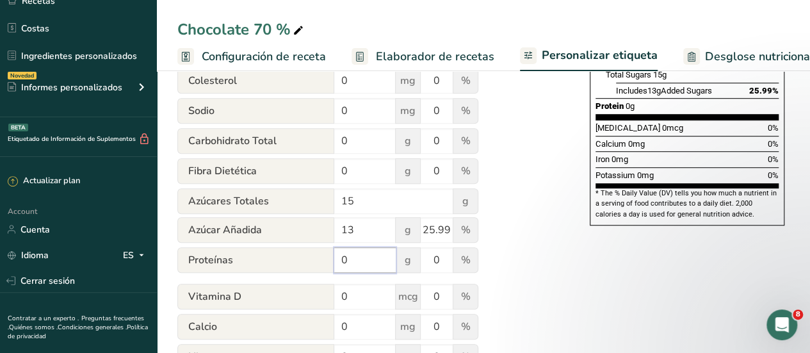
click at [343, 273] on input "0" at bounding box center [364, 260] width 61 height 26
click at [449, 230] on input "25.99" at bounding box center [436, 230] width 32 height 26
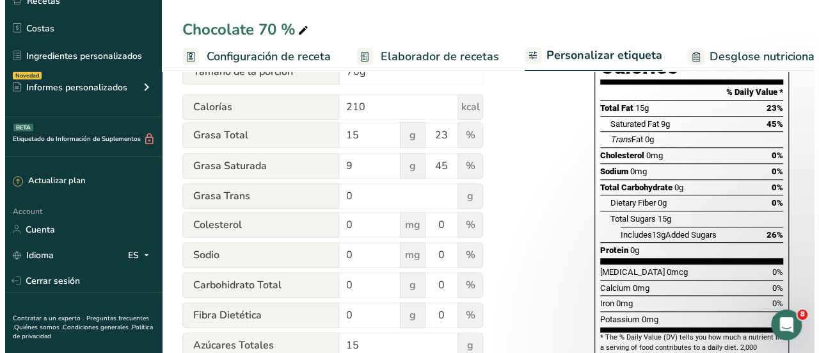
scroll to position [228, 0]
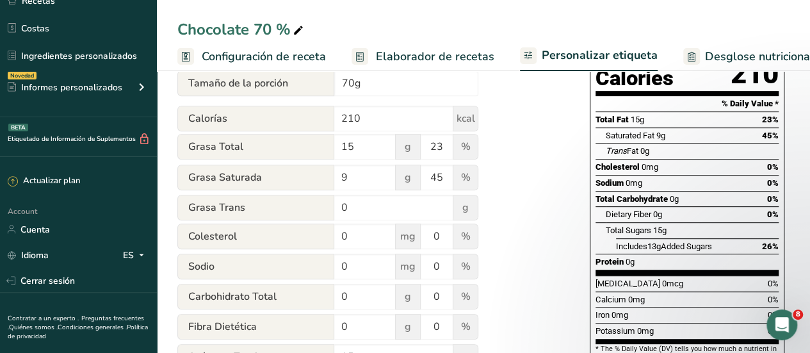
type input "26"
drag, startPoint x: 716, startPoint y: 52, endPoint x: 676, endPoint y: 77, distance: 46.5
click at [716, 53] on span "Desglose nutricional" at bounding box center [759, 56] width 109 height 17
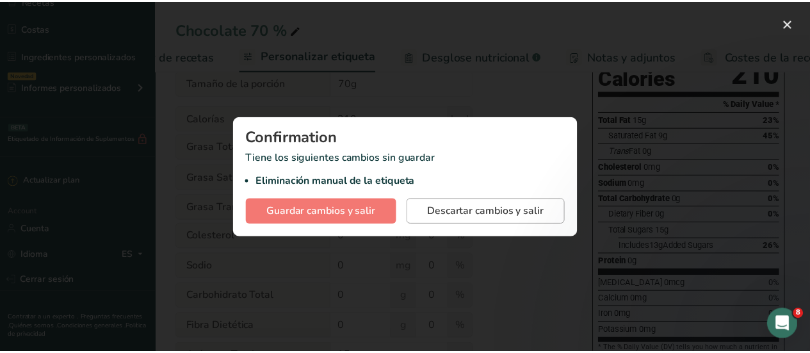
scroll to position [0, 307]
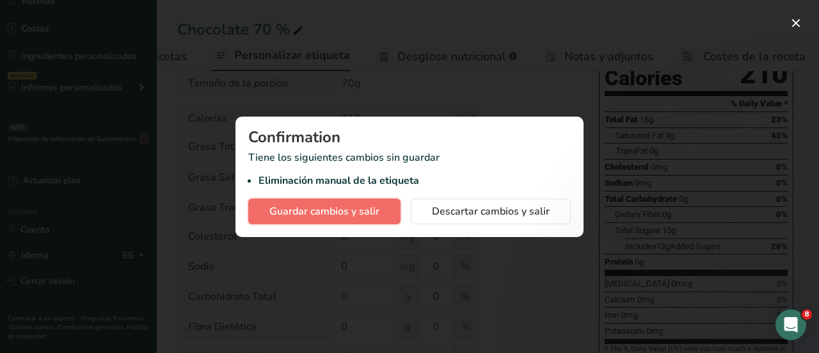
click at [374, 210] on span "Guardar cambios y salir" at bounding box center [324, 211] width 110 height 15
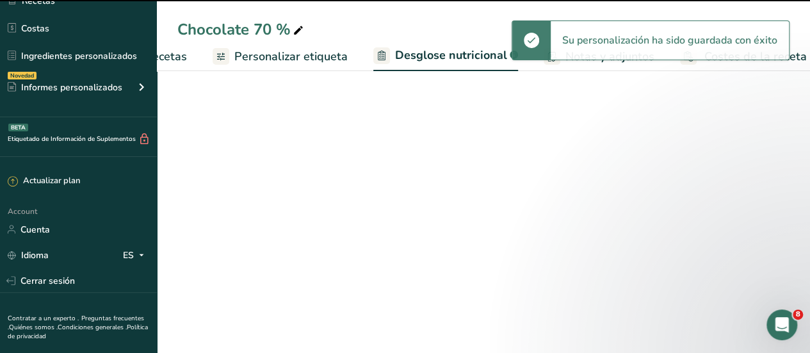
select select "Calories"
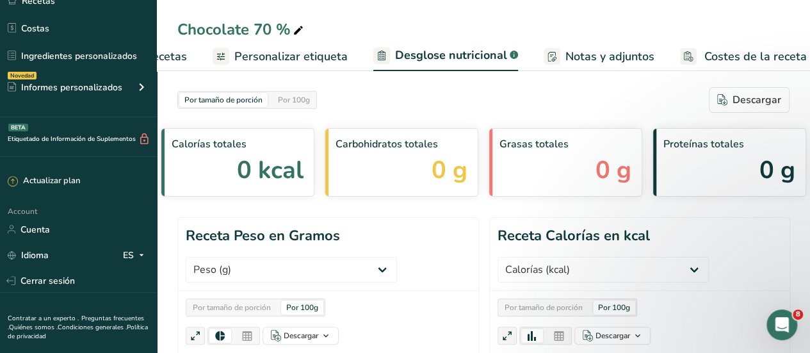
drag, startPoint x: 308, startPoint y: 61, endPoint x: 316, endPoint y: 67, distance: 10.5
click at [308, 61] on span "Personalizar etiqueta" at bounding box center [290, 56] width 113 height 17
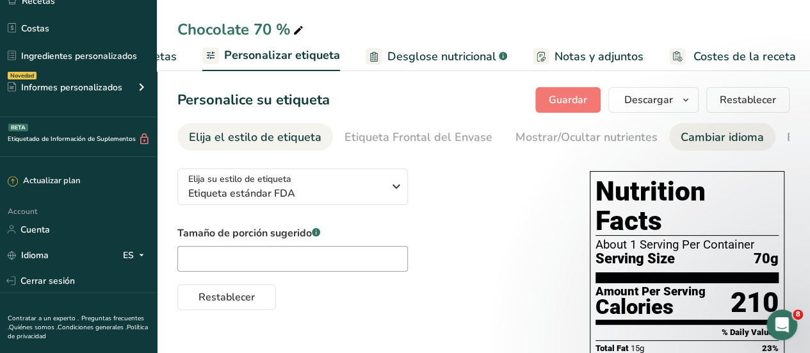
click at [682, 138] on div "Cambiar idioma" at bounding box center [721, 137] width 83 height 17
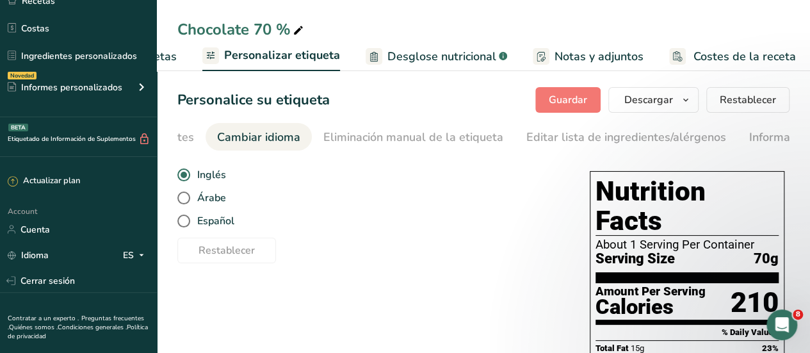
scroll to position [0, 481]
drag, startPoint x: 189, startPoint y: 204, endPoint x: 228, endPoint y: 227, distance: 45.7
click at [190, 204] on span "Árabe" at bounding box center [208, 197] width 36 height 13
click at [186, 202] on input "Árabe" at bounding box center [181, 198] width 8 height 8
radio input "true"
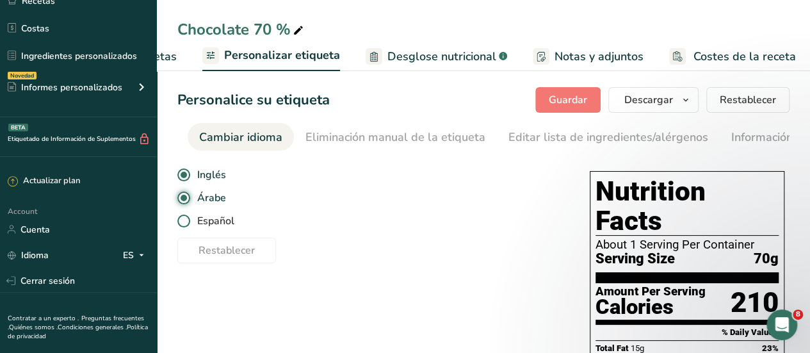
radio input "false"
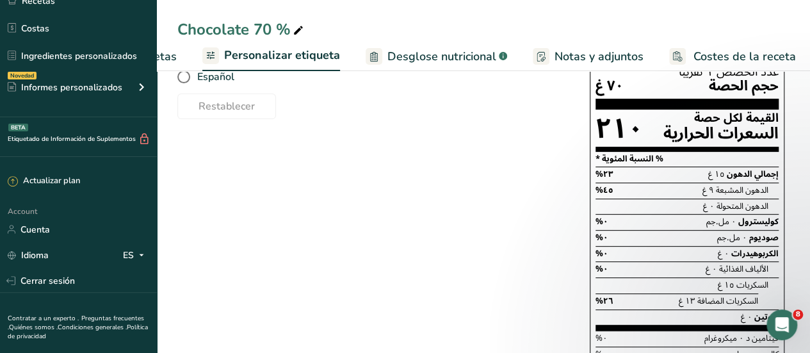
scroll to position [128, 0]
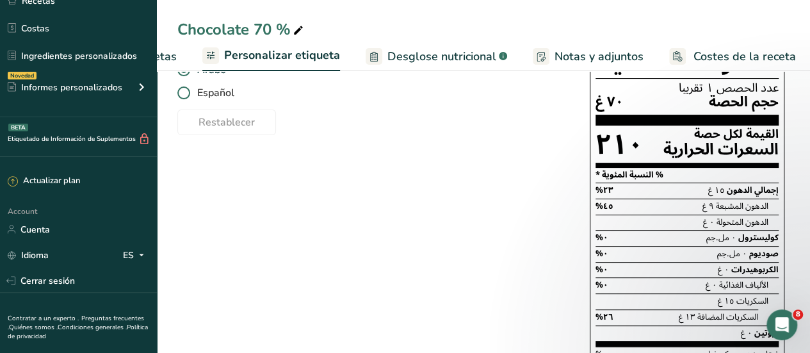
click at [183, 96] on span at bounding box center [183, 92] width 13 height 13
click at [183, 96] on input "Español" at bounding box center [181, 93] width 8 height 8
radio input "true"
radio input "false"
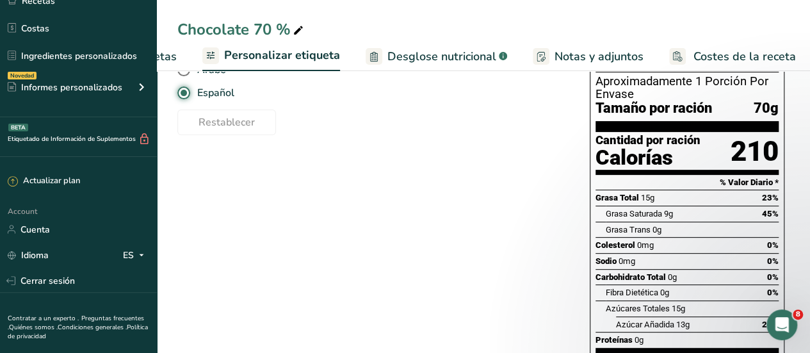
scroll to position [64, 0]
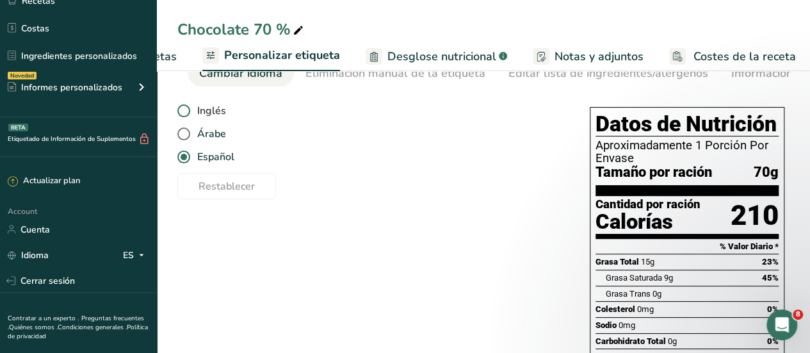
click at [182, 111] on span at bounding box center [183, 110] width 13 height 13
click at [182, 111] on input "Inglés" at bounding box center [181, 111] width 8 height 8
radio input "true"
radio input "false"
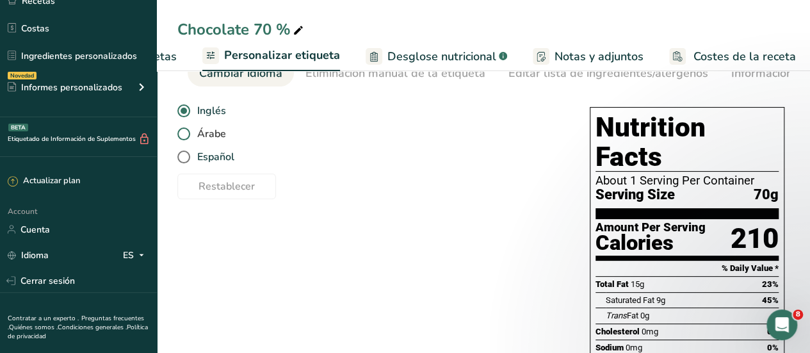
click at [188, 137] on span at bounding box center [183, 133] width 13 height 13
click at [186, 137] on input "Árabe" at bounding box center [181, 134] width 8 height 8
radio input "true"
radio input "false"
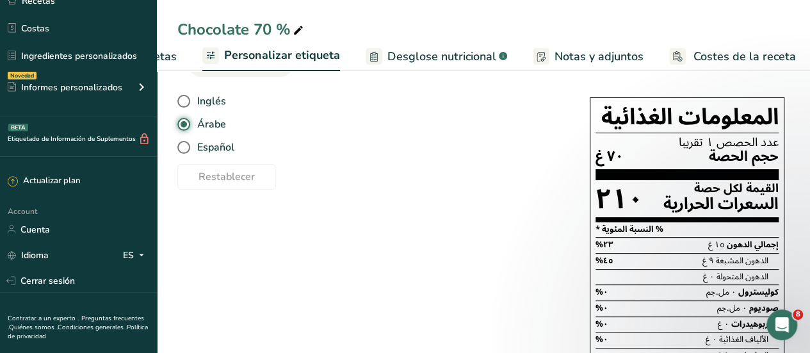
scroll to position [0, 0]
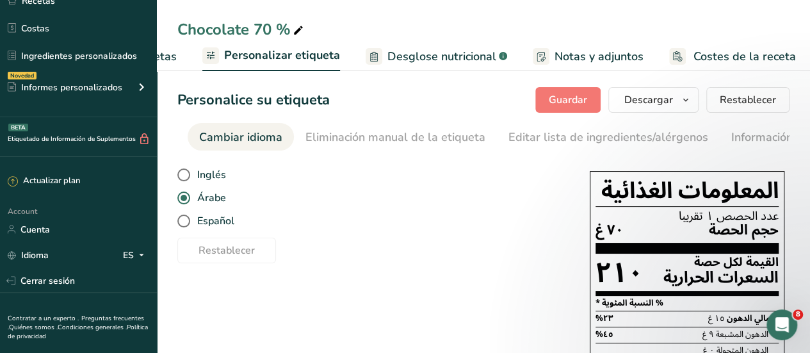
click at [397, 211] on div "Inglés Árabe Español" at bounding box center [370, 197] width 387 height 69
